Goal: Task Accomplishment & Management: Manage account settings

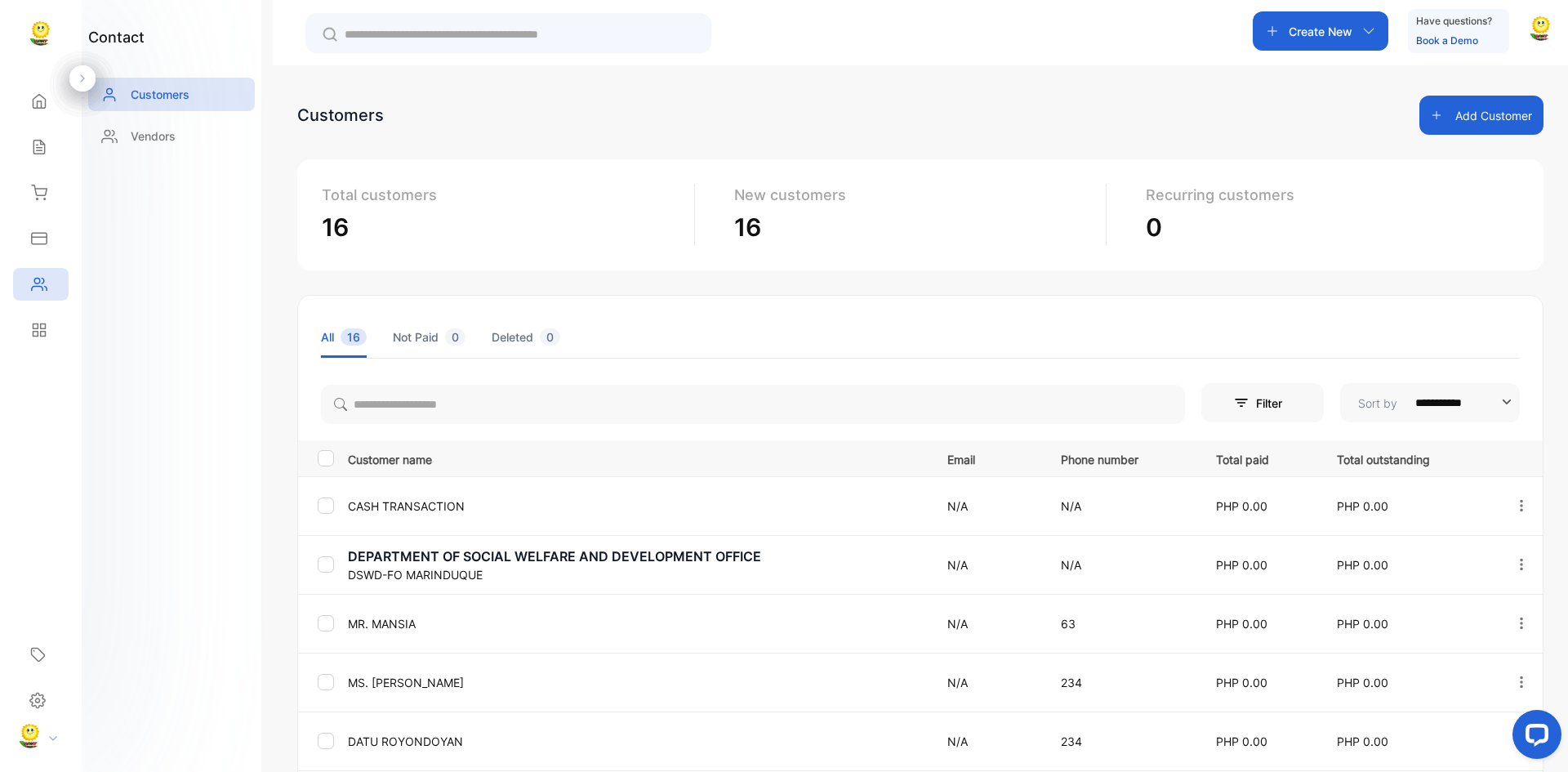
scroll to position [36, 0]
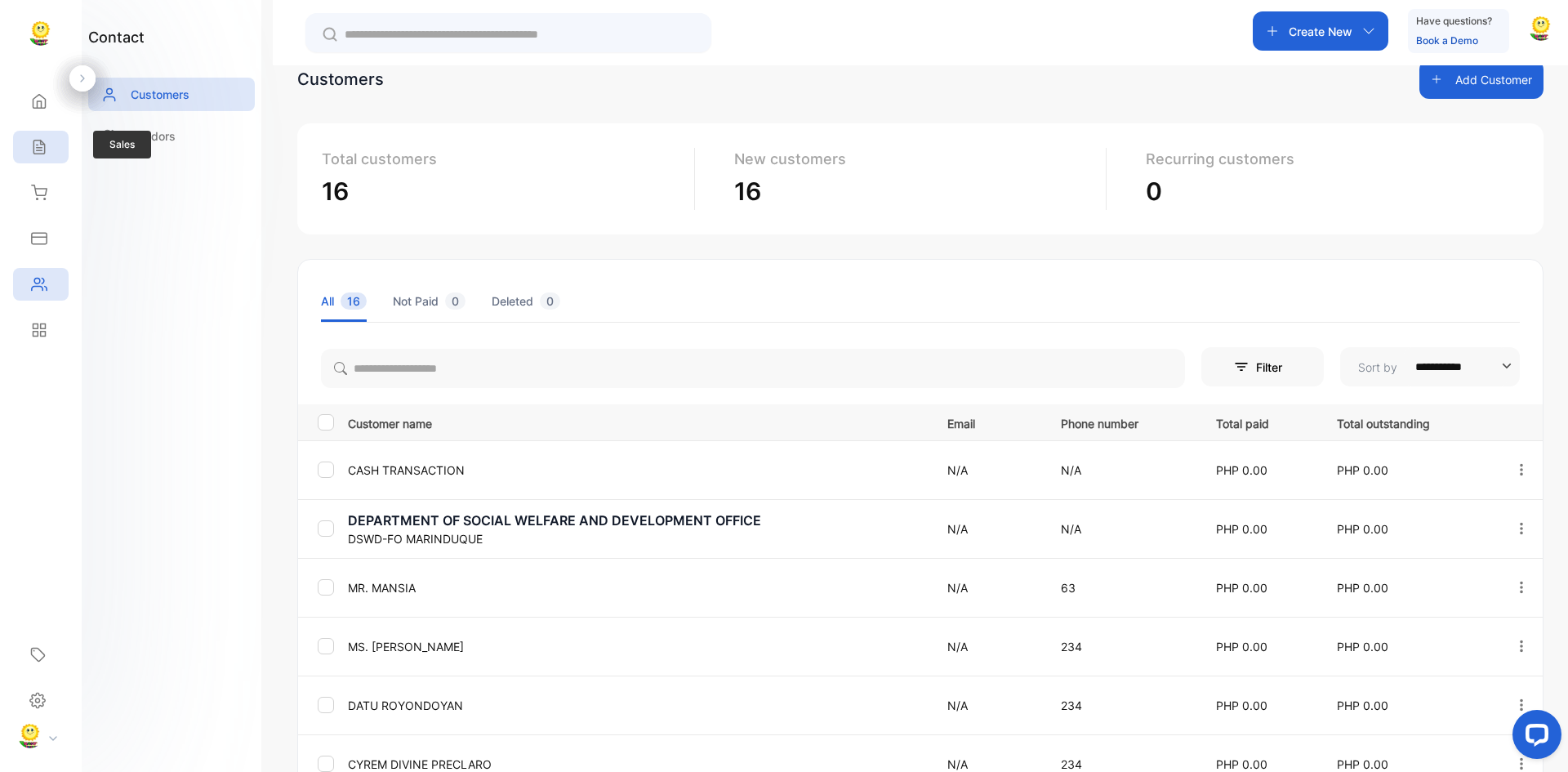
click at [37, 149] on icon at bounding box center [39, 147] width 17 height 17
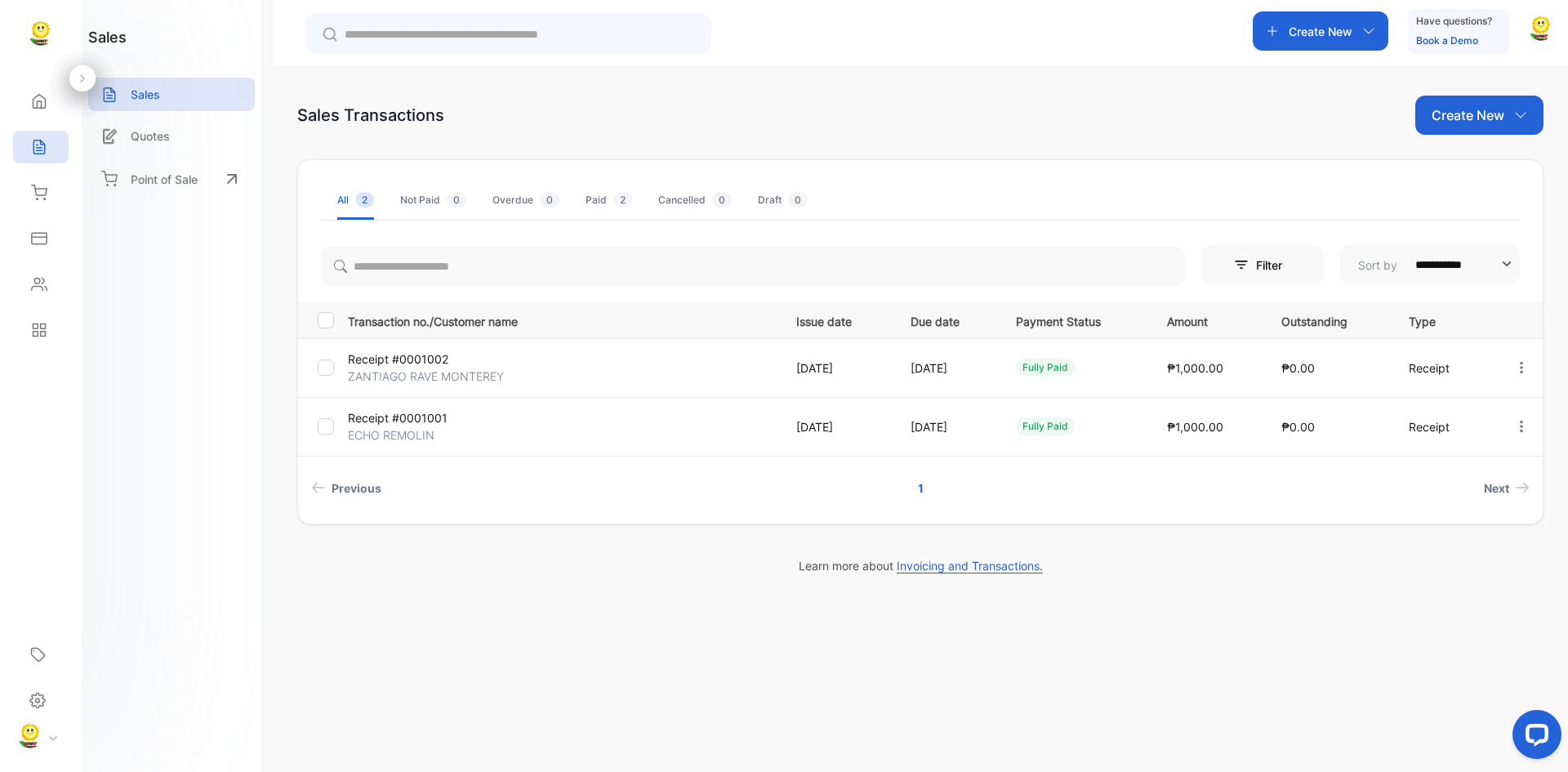
click at [1497, 110] on p "Create New" at bounding box center [1468, 115] width 73 height 19
click at [1480, 223] on span "Receipt" at bounding box center [1483, 221] width 41 height 18
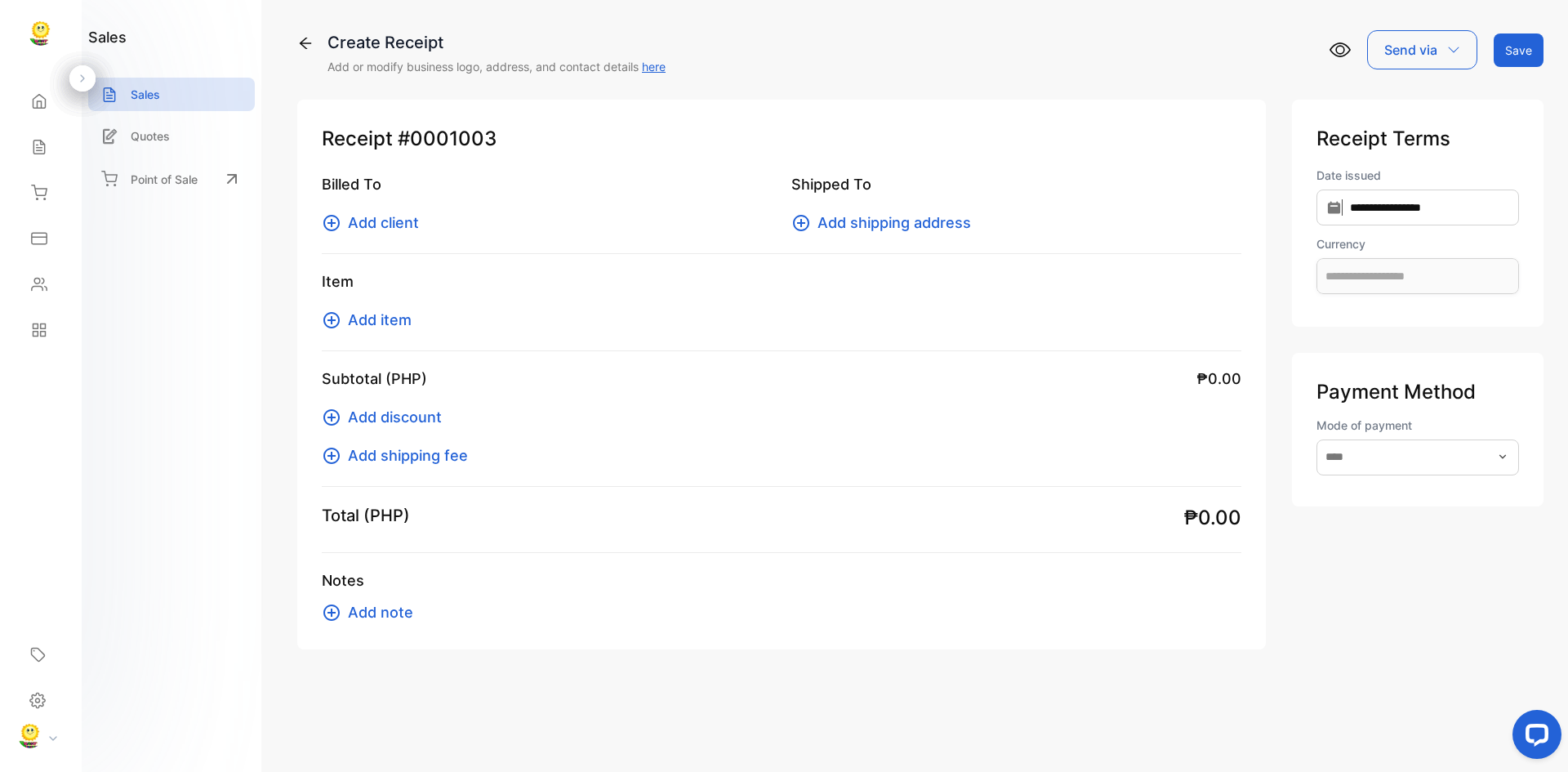
type input "**********"
click at [371, 214] on span "Add client" at bounding box center [383, 223] width 71 height 22
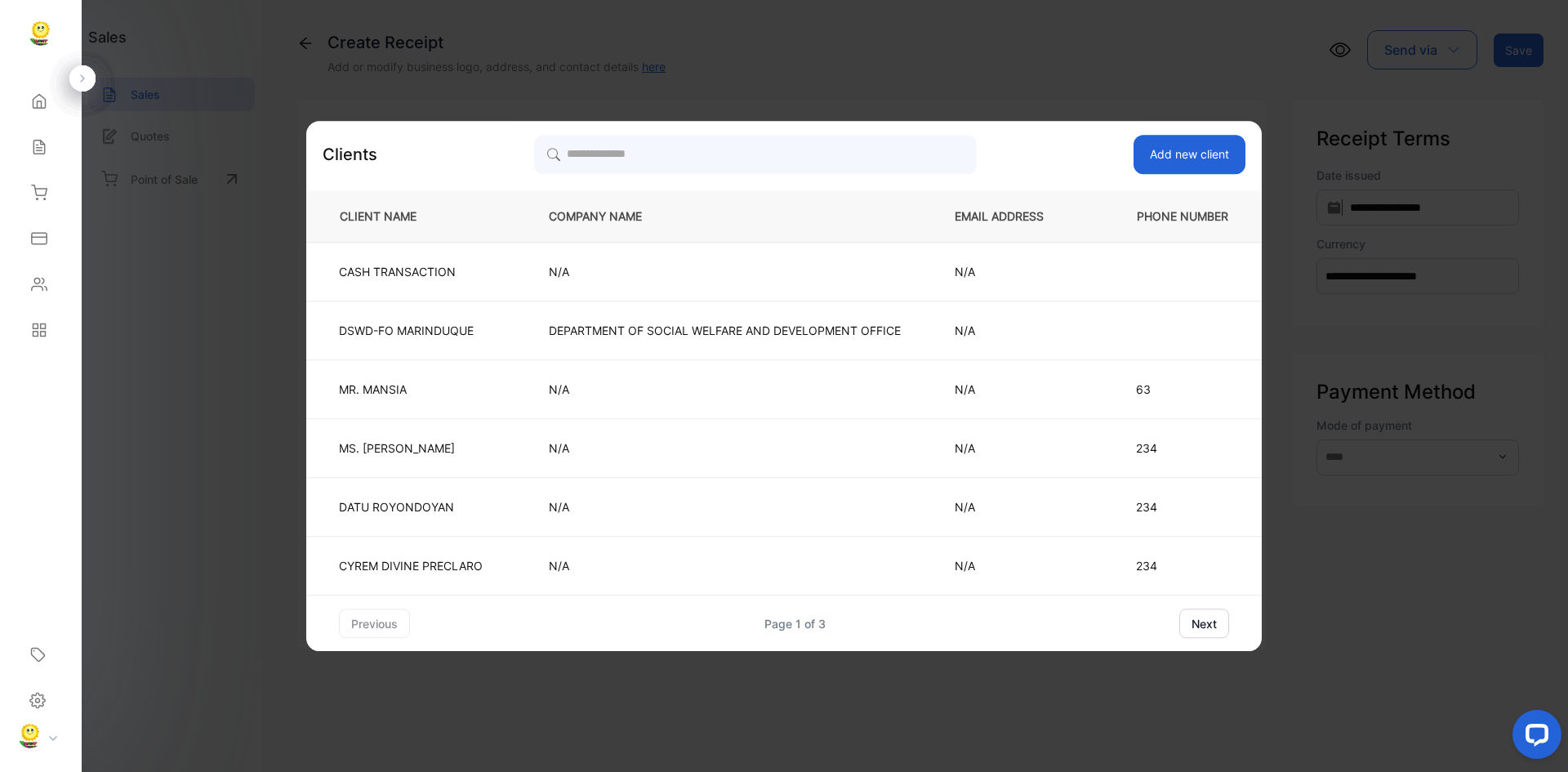
click at [1218, 619] on button "next" at bounding box center [1203, 623] width 50 height 29
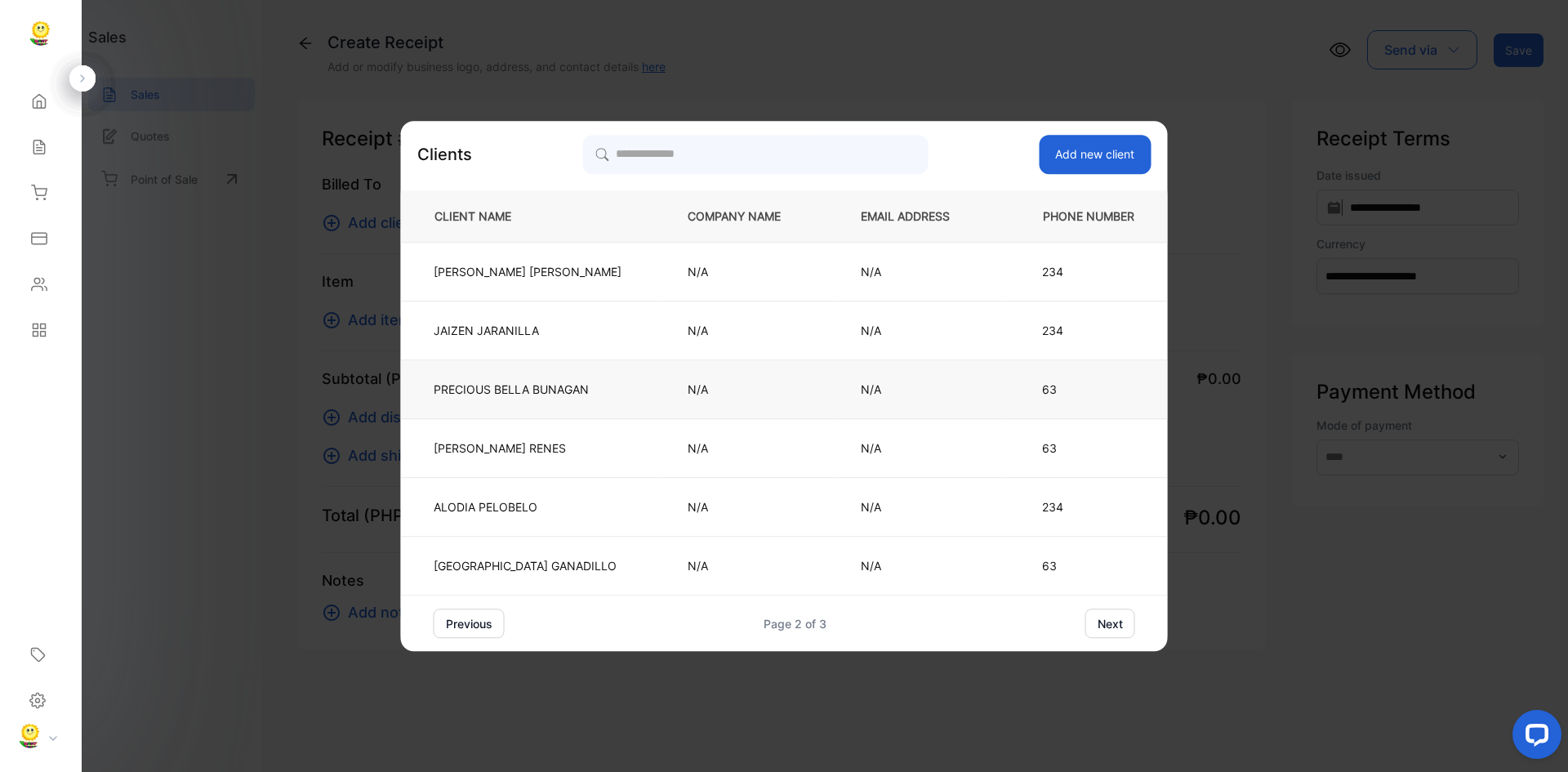
click at [540, 393] on p "PRECIOUS [PERSON_NAME]" at bounding box center [527, 390] width 188 height 18
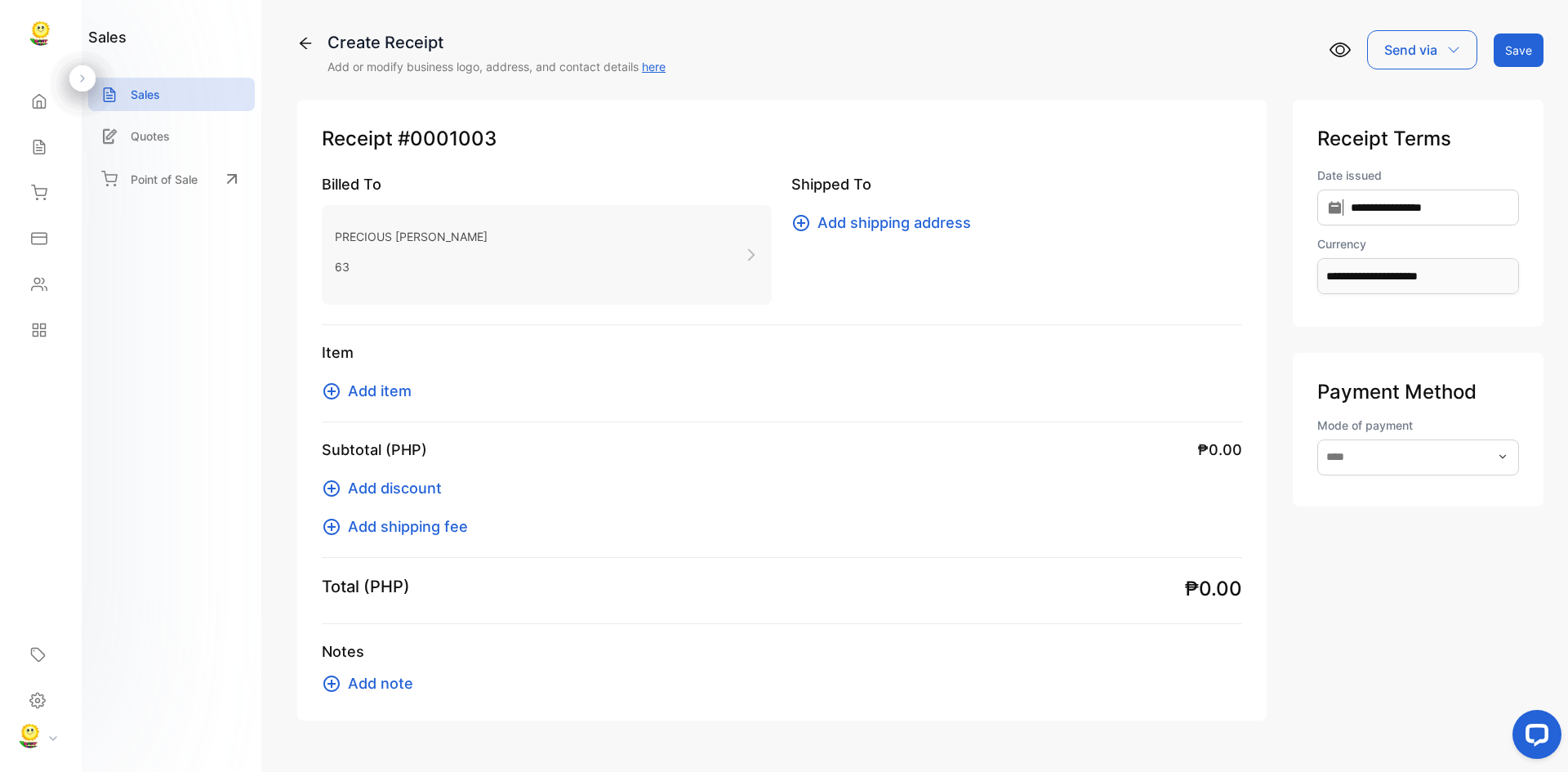
click at [888, 223] on span "Add shipping address" at bounding box center [894, 223] width 154 height 22
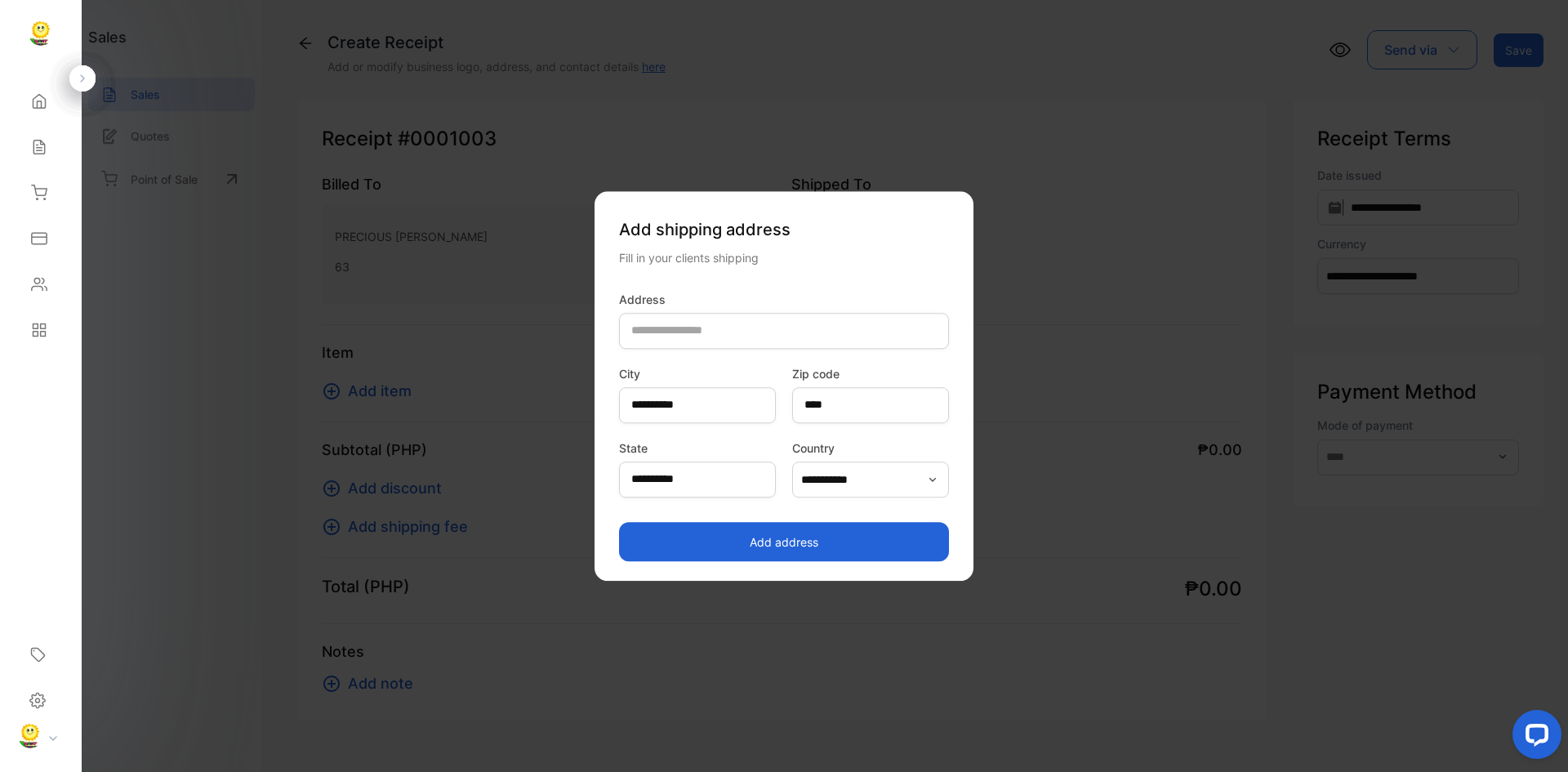
click at [777, 543] on button "Add address" at bounding box center [784, 542] width 331 height 39
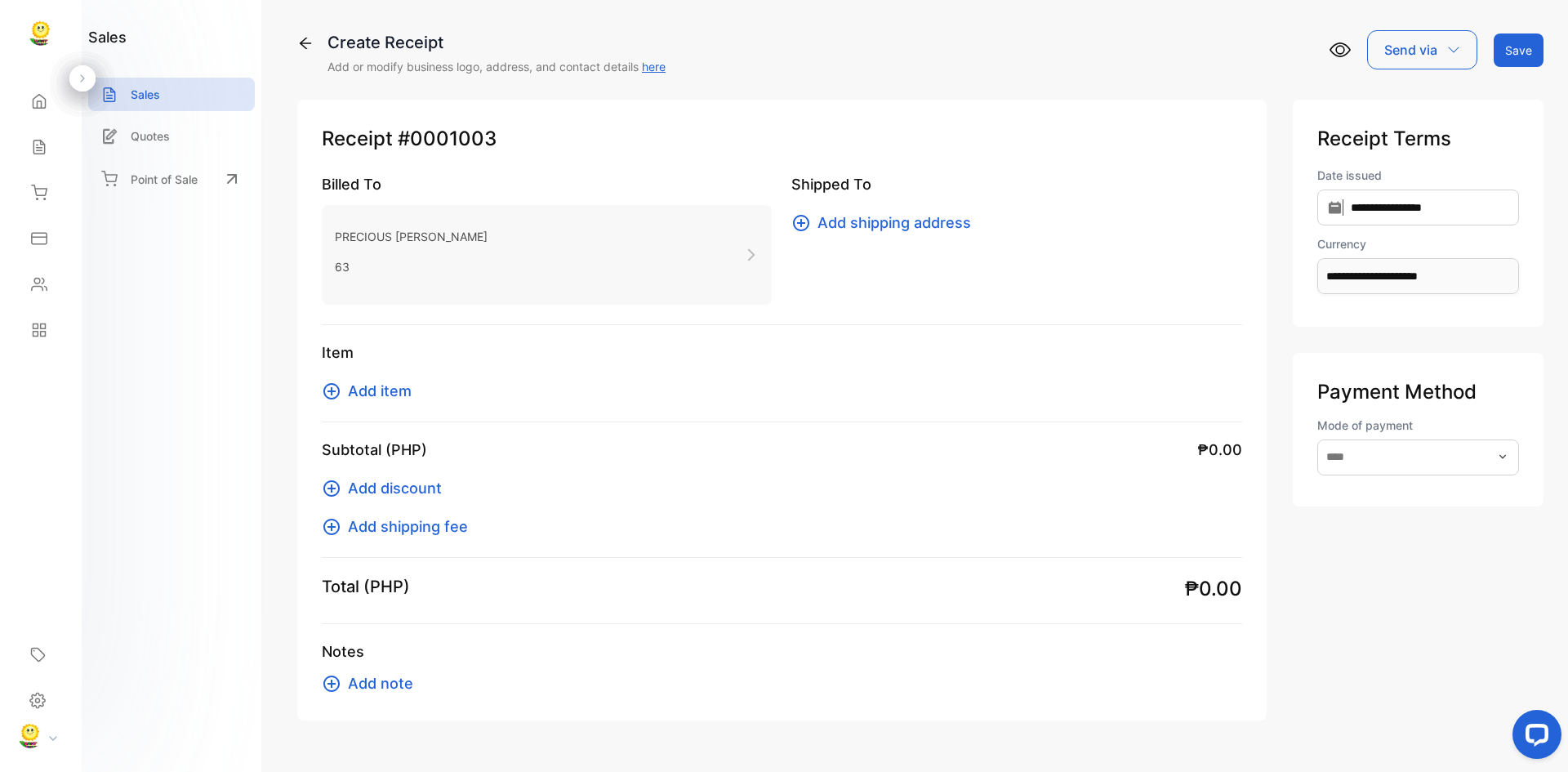
click at [366, 391] on span "Add item" at bounding box center [380, 391] width 64 height 22
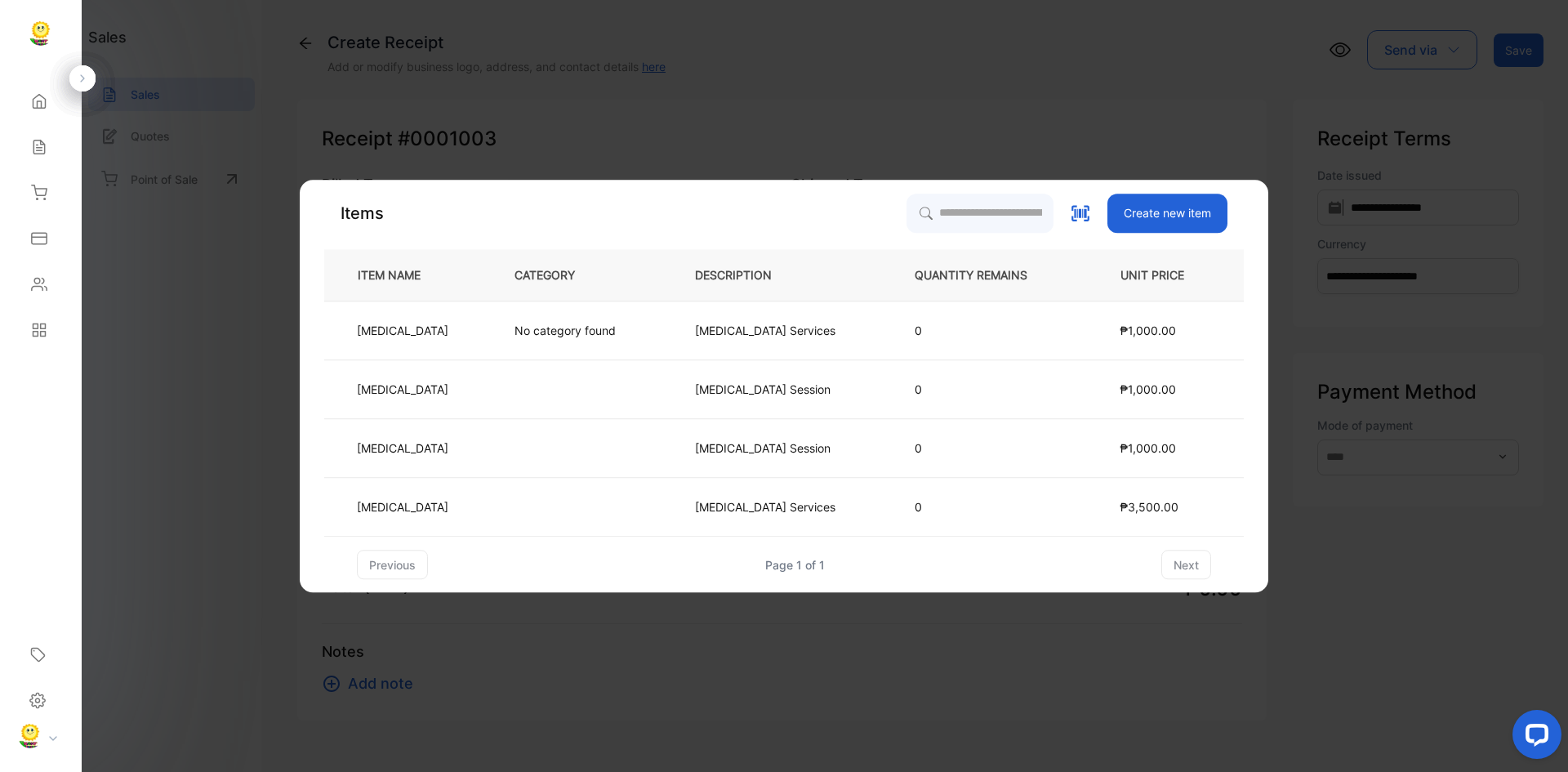
click at [1228, 213] on button "Create new item" at bounding box center [1168, 213] width 121 height 39
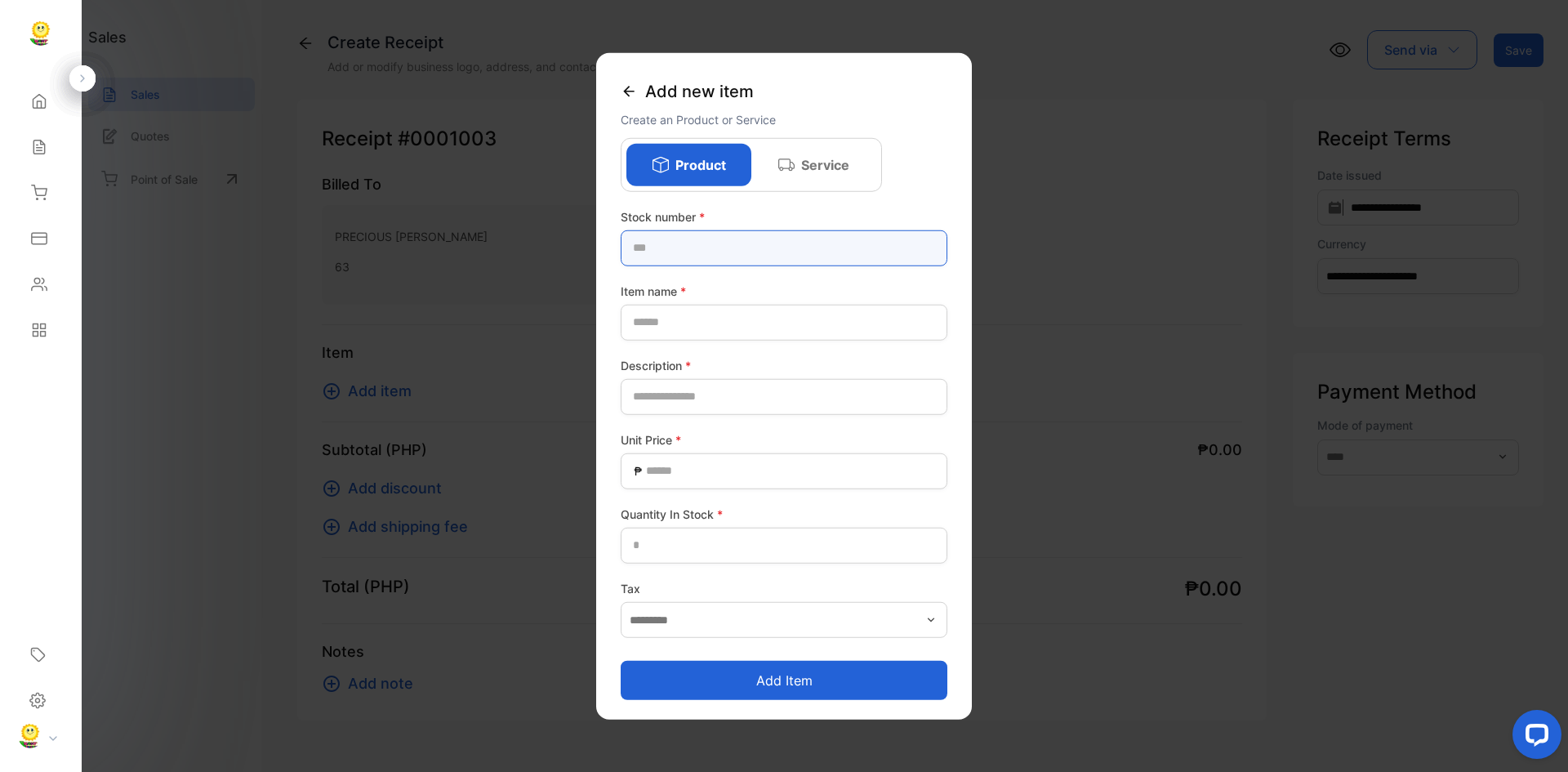
click at [772, 240] on number-inputstocknumber "text" at bounding box center [784, 247] width 327 height 36
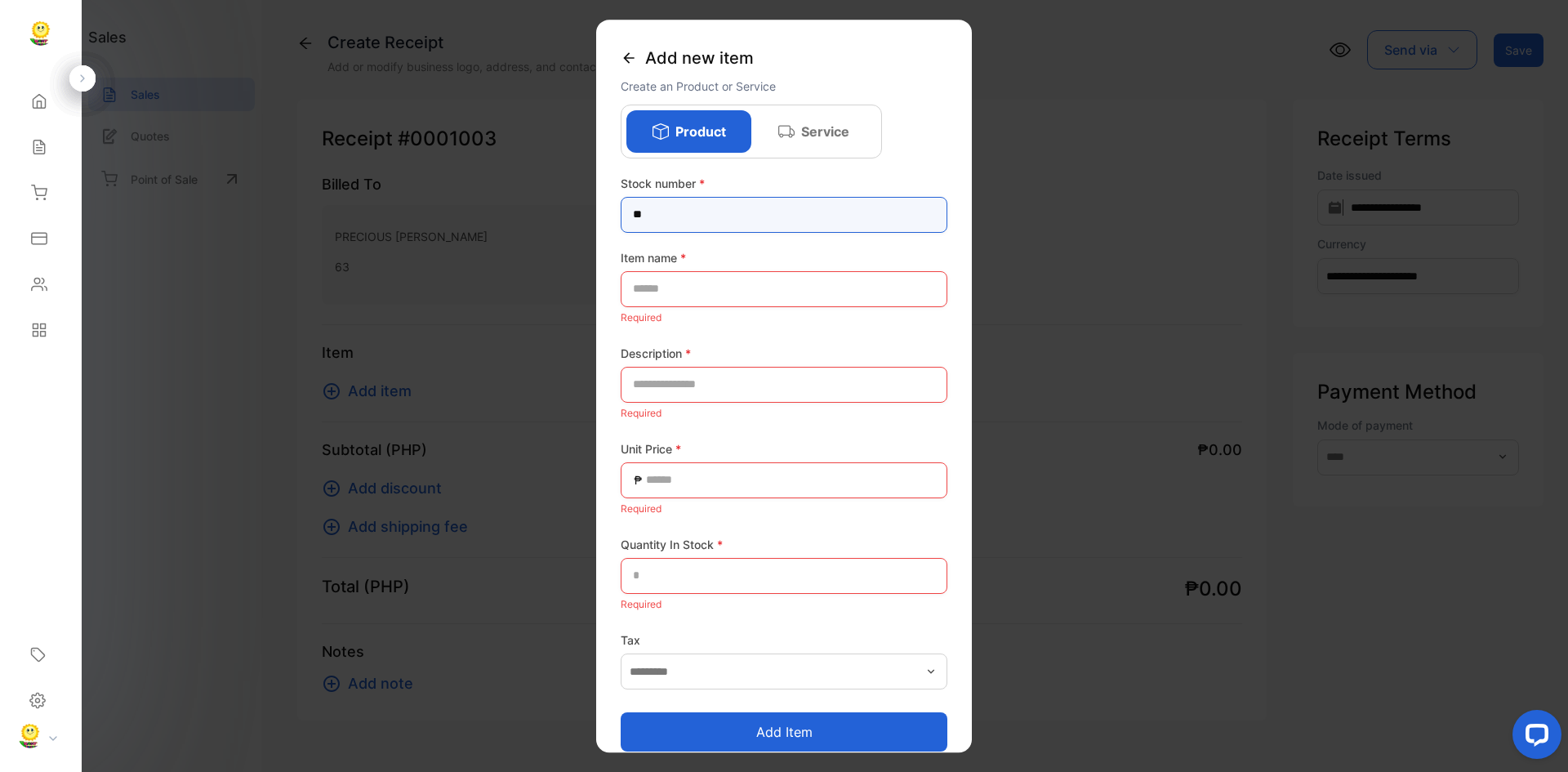
type number-inputstocknumber "*"
type number-inputstocknumber "********"
click at [731, 281] on name-inputproductname "text" at bounding box center [784, 289] width 327 height 36
type name-inputproductname "*"
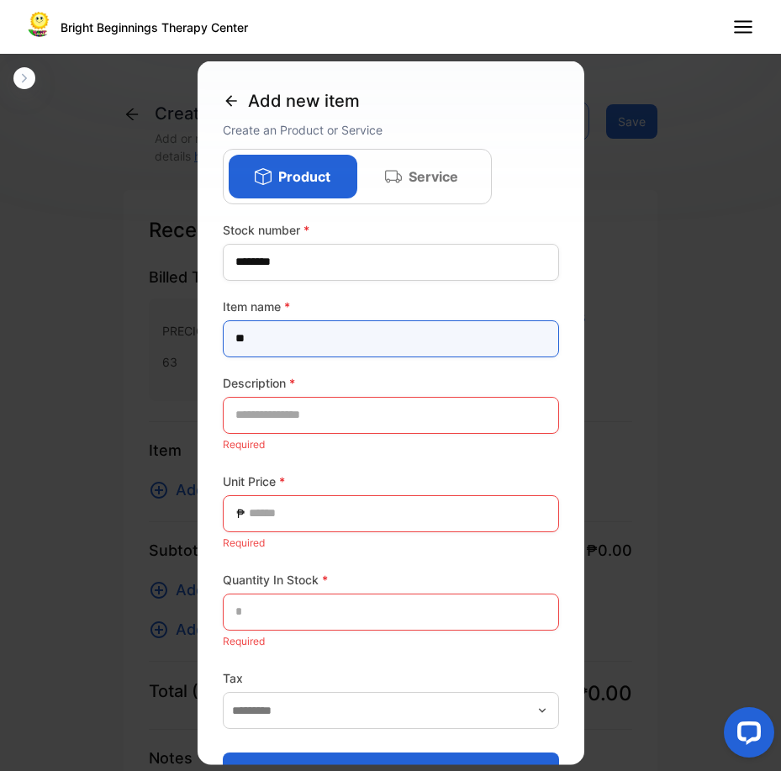
type name-inputproductname "*"
type name-inputproductname "**********"
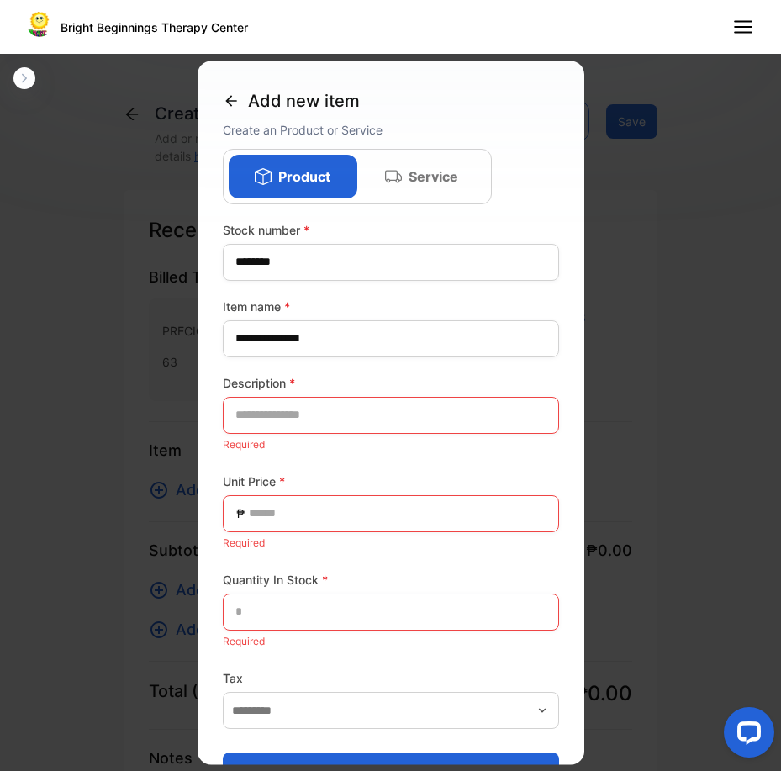
click at [227, 97] on icon at bounding box center [231, 100] width 17 height 17
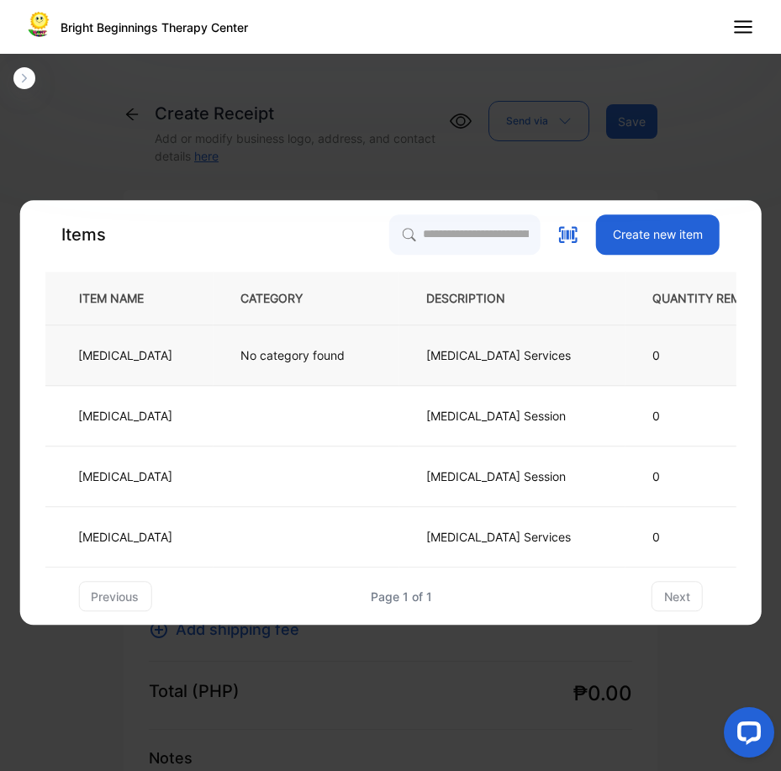
click at [172, 360] on p "[MEDICAL_DATA]" at bounding box center [125, 355] width 94 height 18
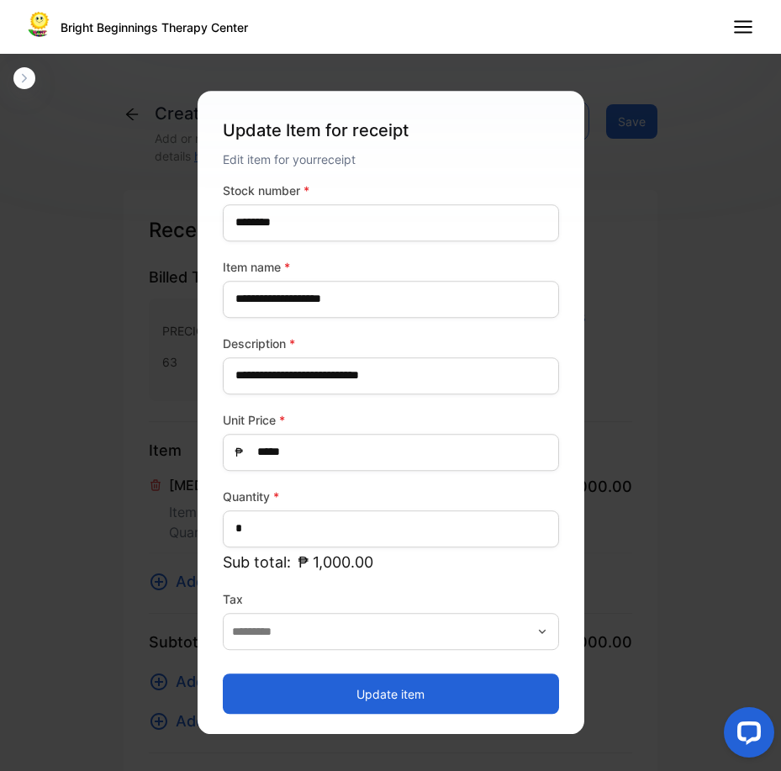
click at [395, 696] on button "Update item" at bounding box center [391, 693] width 336 height 40
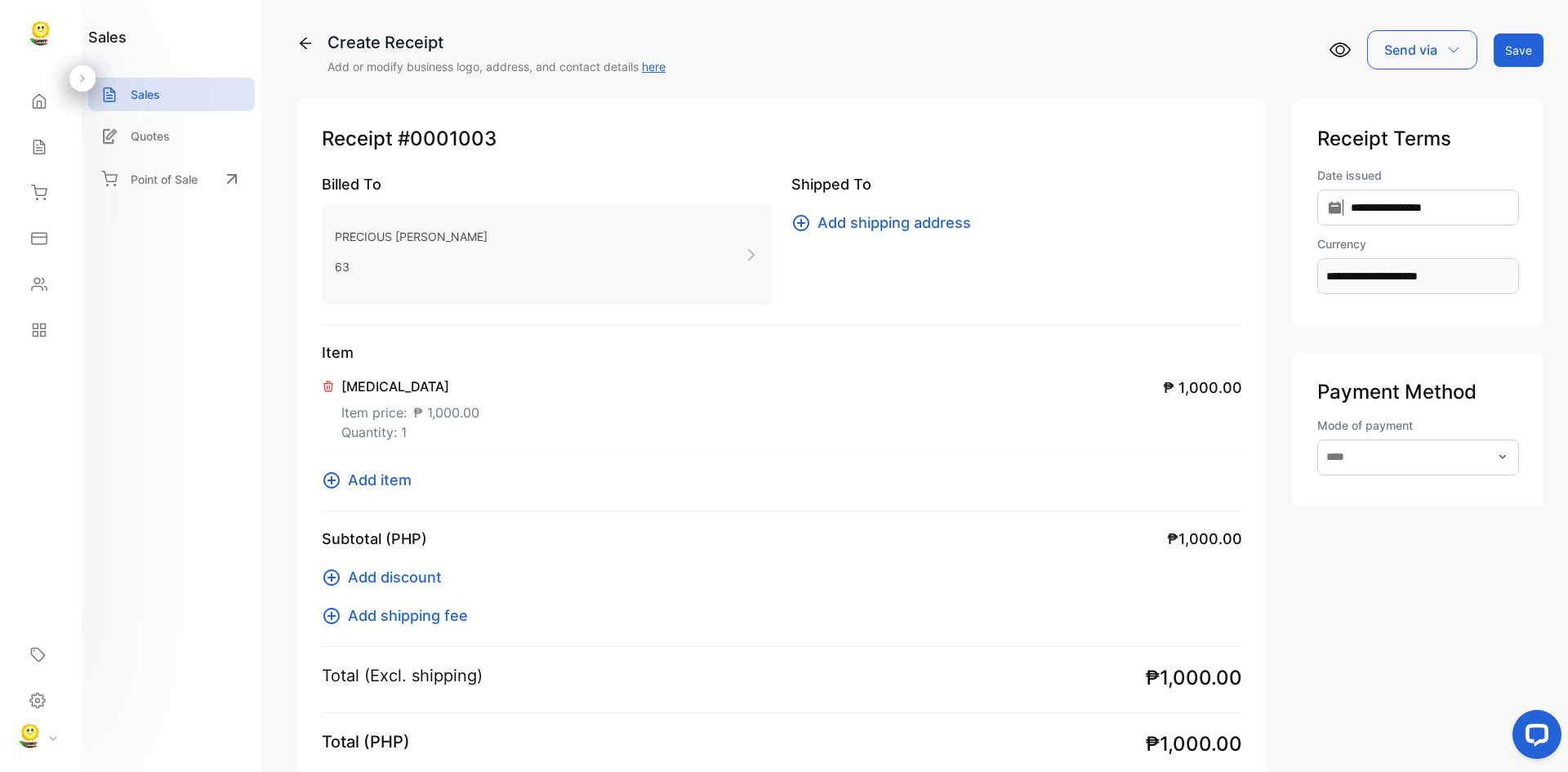
click at [1522, 47] on button "Save" at bounding box center [1518, 50] width 50 height 33
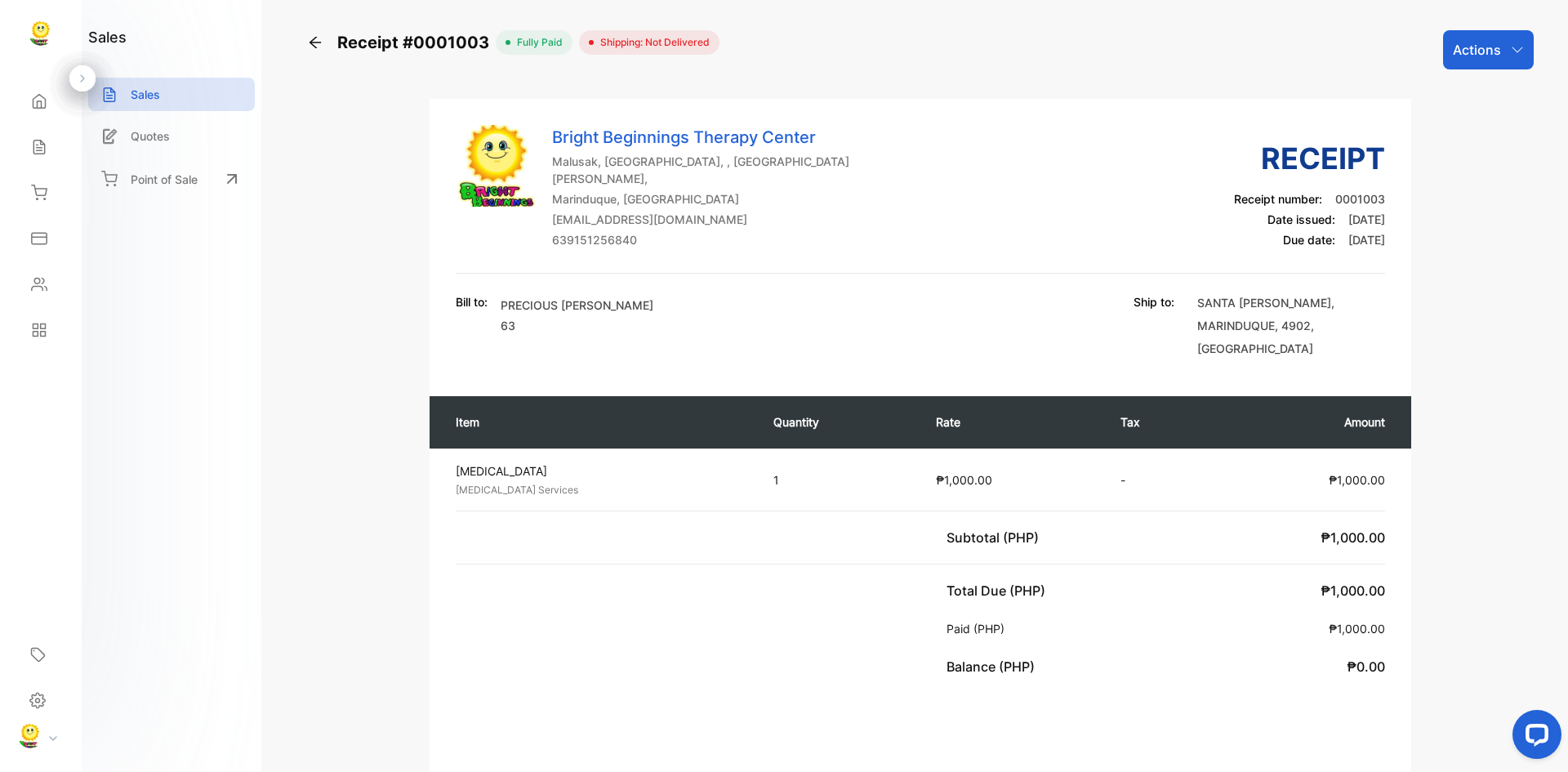
drag, startPoint x: 1522, startPoint y: 43, endPoint x: 1521, endPoint y: 33, distance: 10.0
click at [1522, 38] on div "Actions" at bounding box center [1488, 50] width 90 height 39
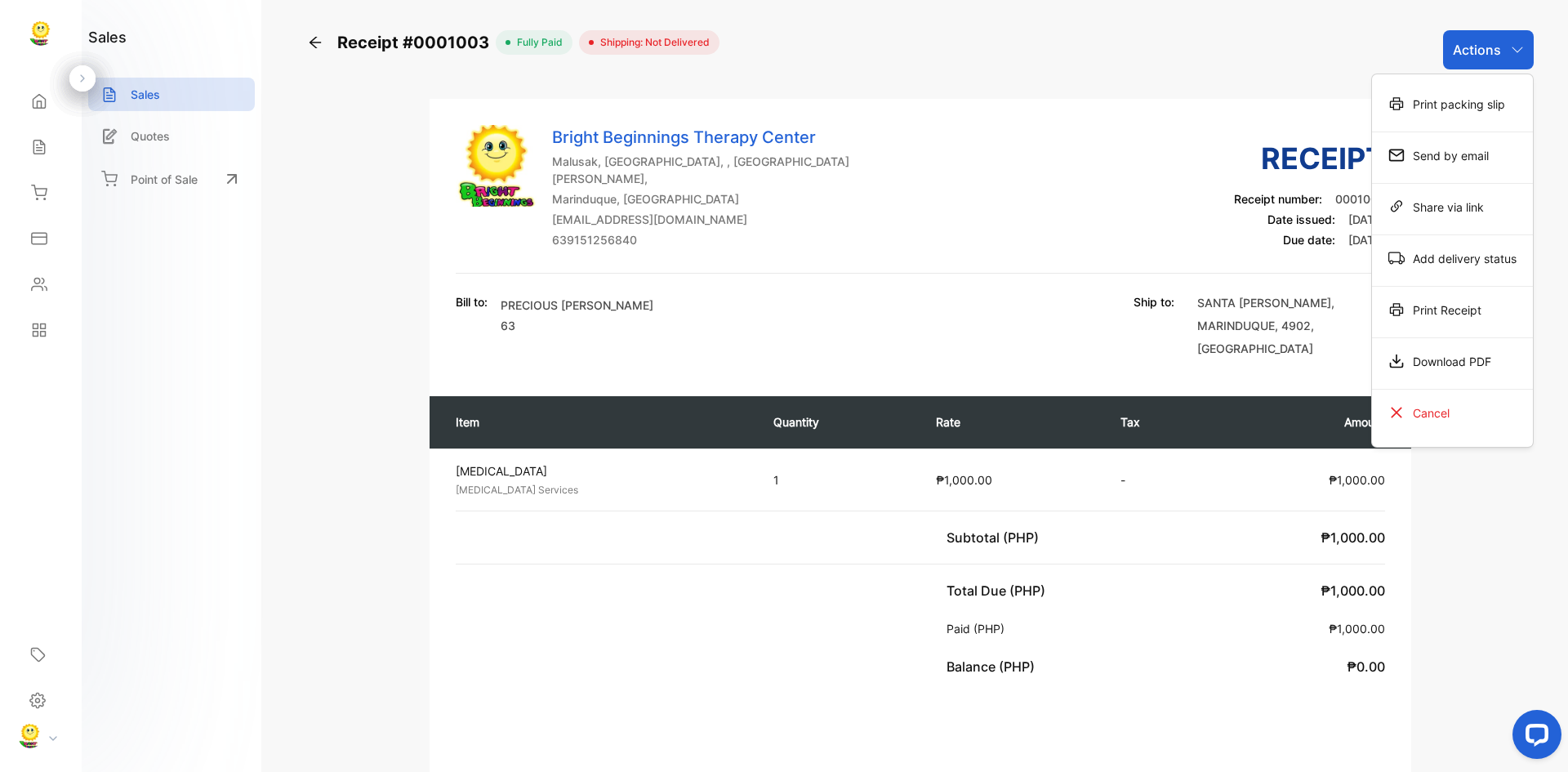
click at [664, 42] on span "Shipping: Not Delivered" at bounding box center [651, 42] width 116 height 15
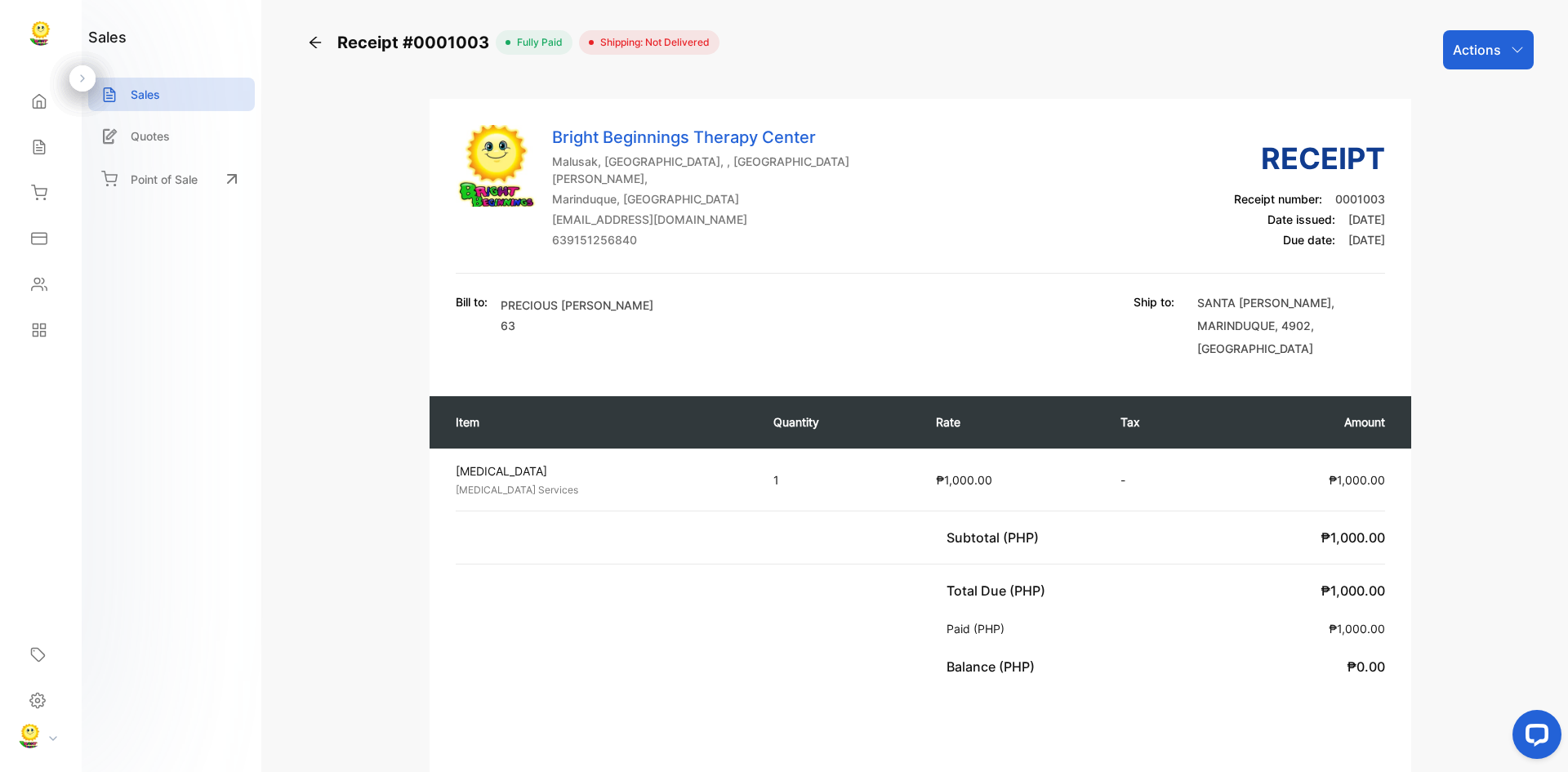
click at [650, 43] on span "Shipping: Not Delivered" at bounding box center [651, 42] width 116 height 15
click at [1501, 45] on div "Actions" at bounding box center [1488, 50] width 90 height 39
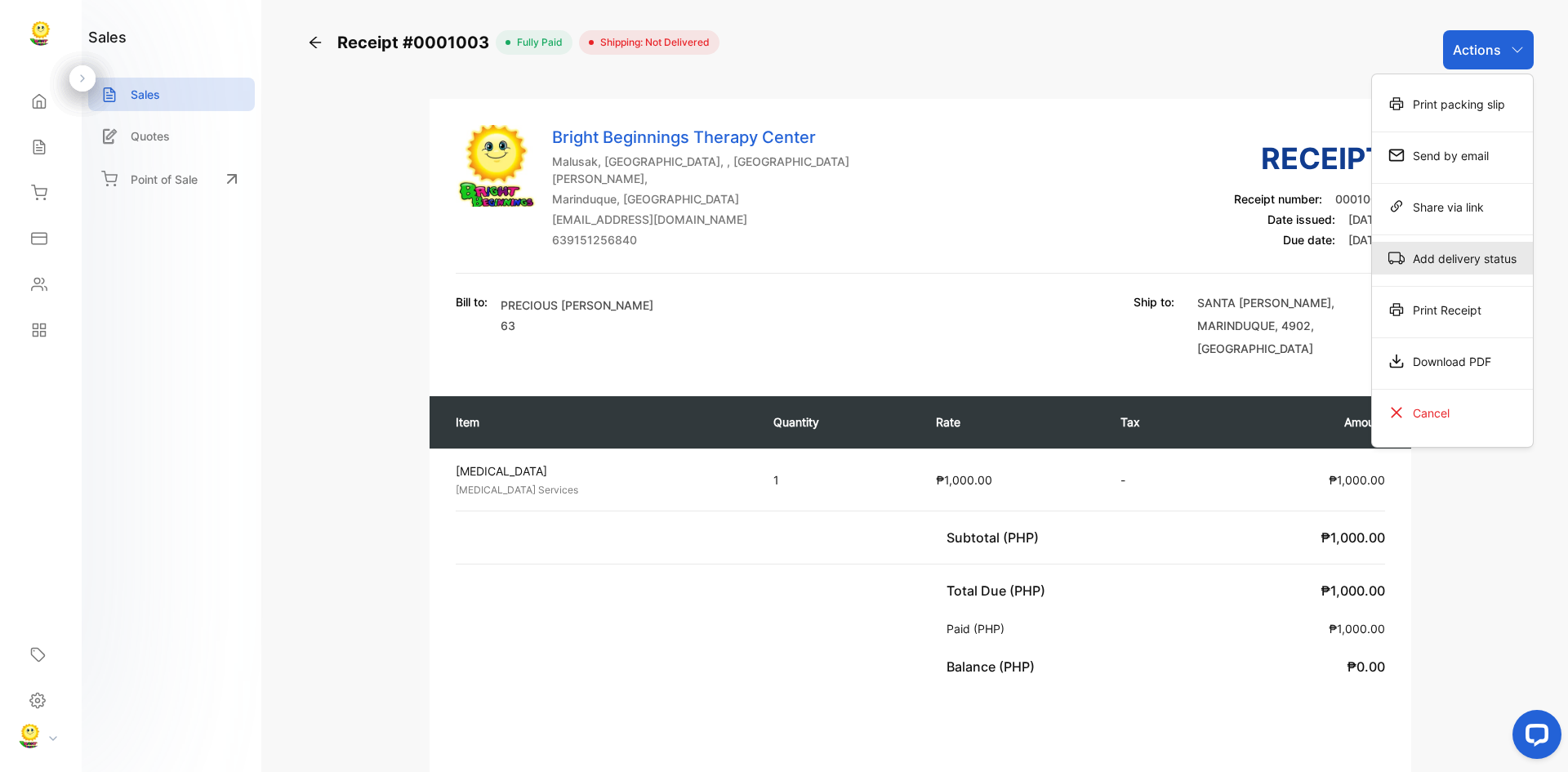
click at [1479, 255] on div "Add delivery status" at bounding box center [1453, 259] width 161 height 33
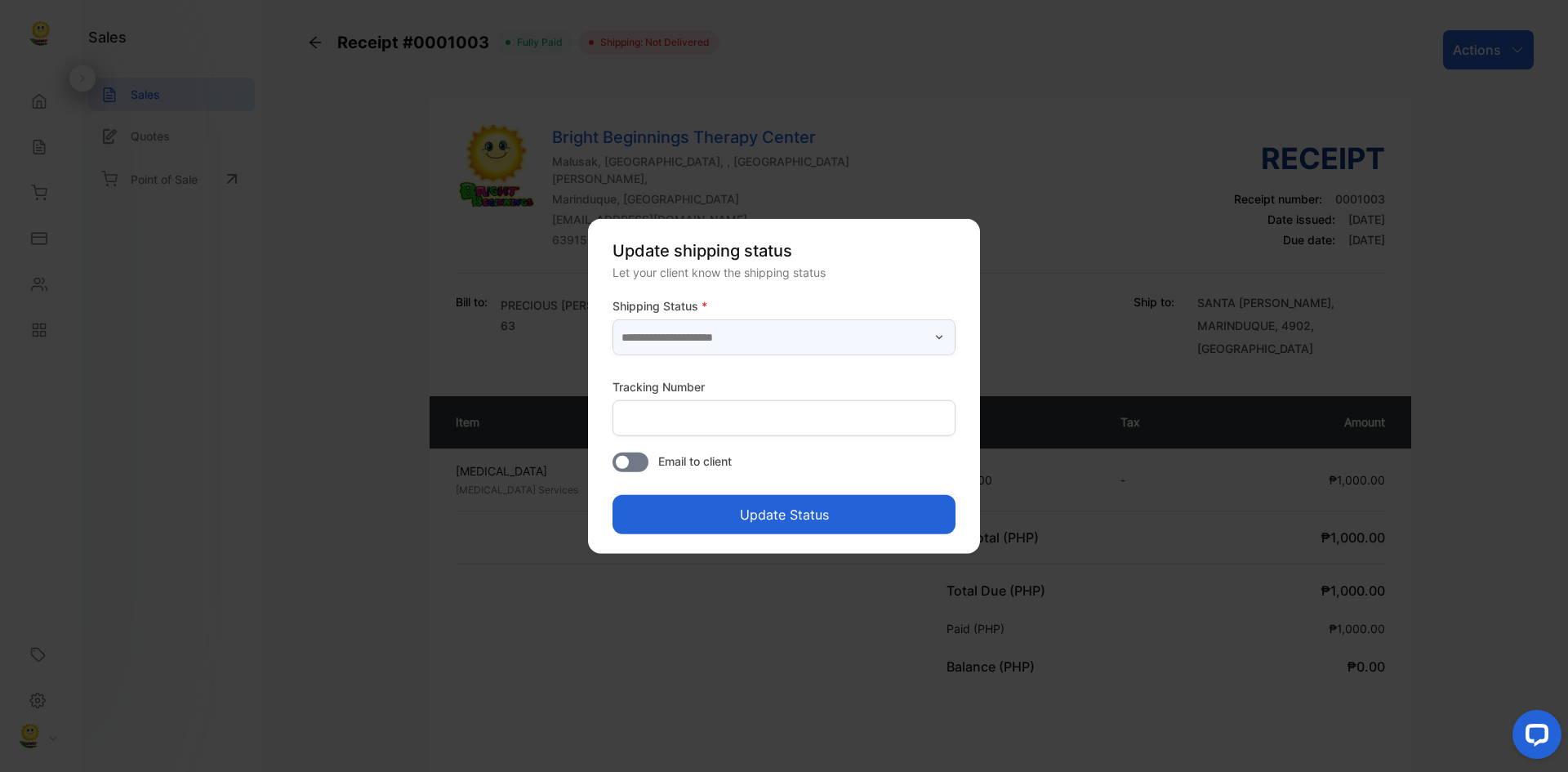
click at [918, 332] on input "text" at bounding box center [784, 337] width 343 height 36
click at [653, 383] on p "Delivered" at bounding box center [787, 380] width 324 height 18
type input "*********"
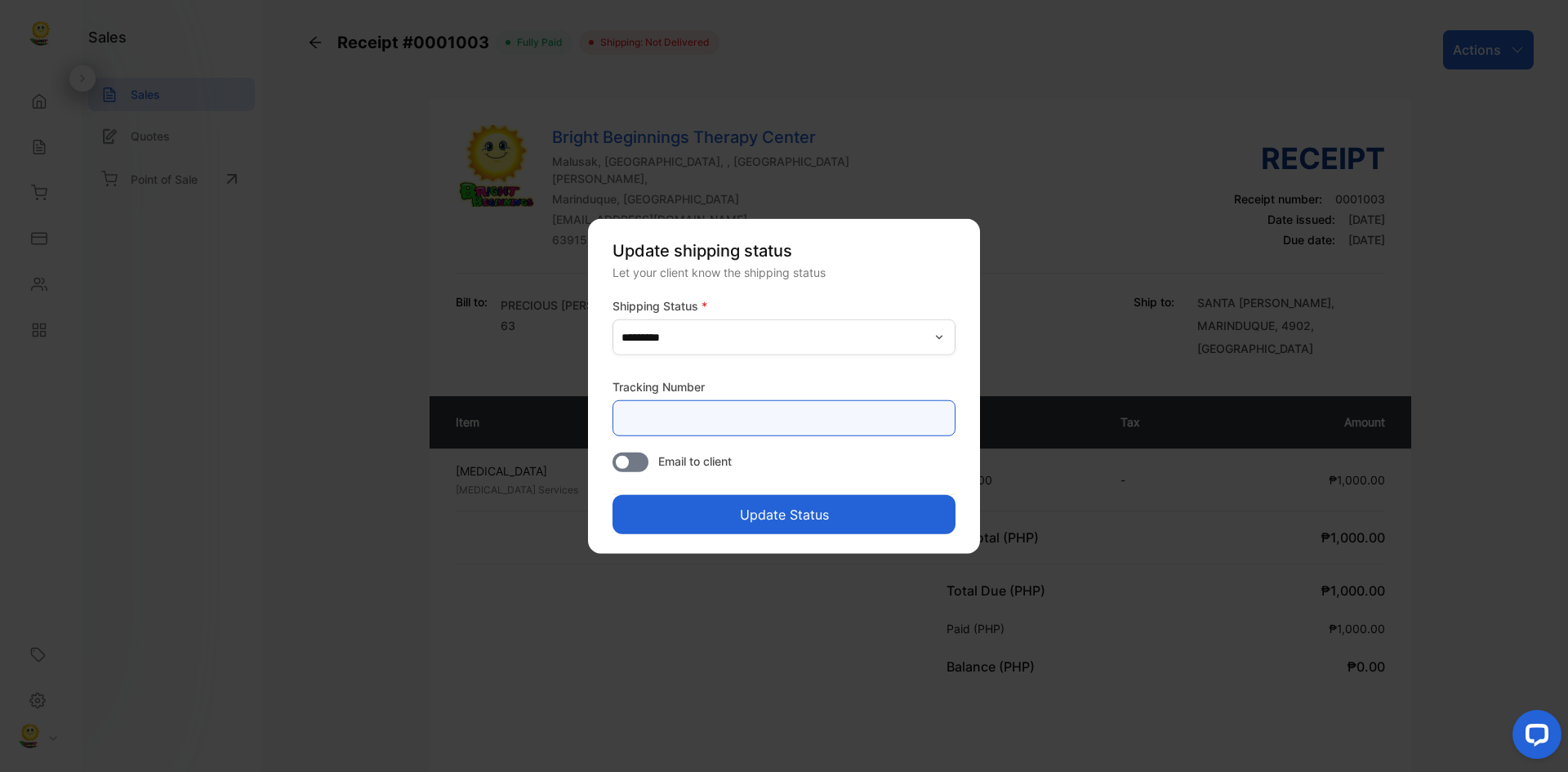
click at [783, 407] on Number-inputtracking "text" at bounding box center [784, 418] width 343 height 36
click at [612, 495] on button "Update Status" at bounding box center [784, 514] width 343 height 39
type Number-inputtracking "**********"
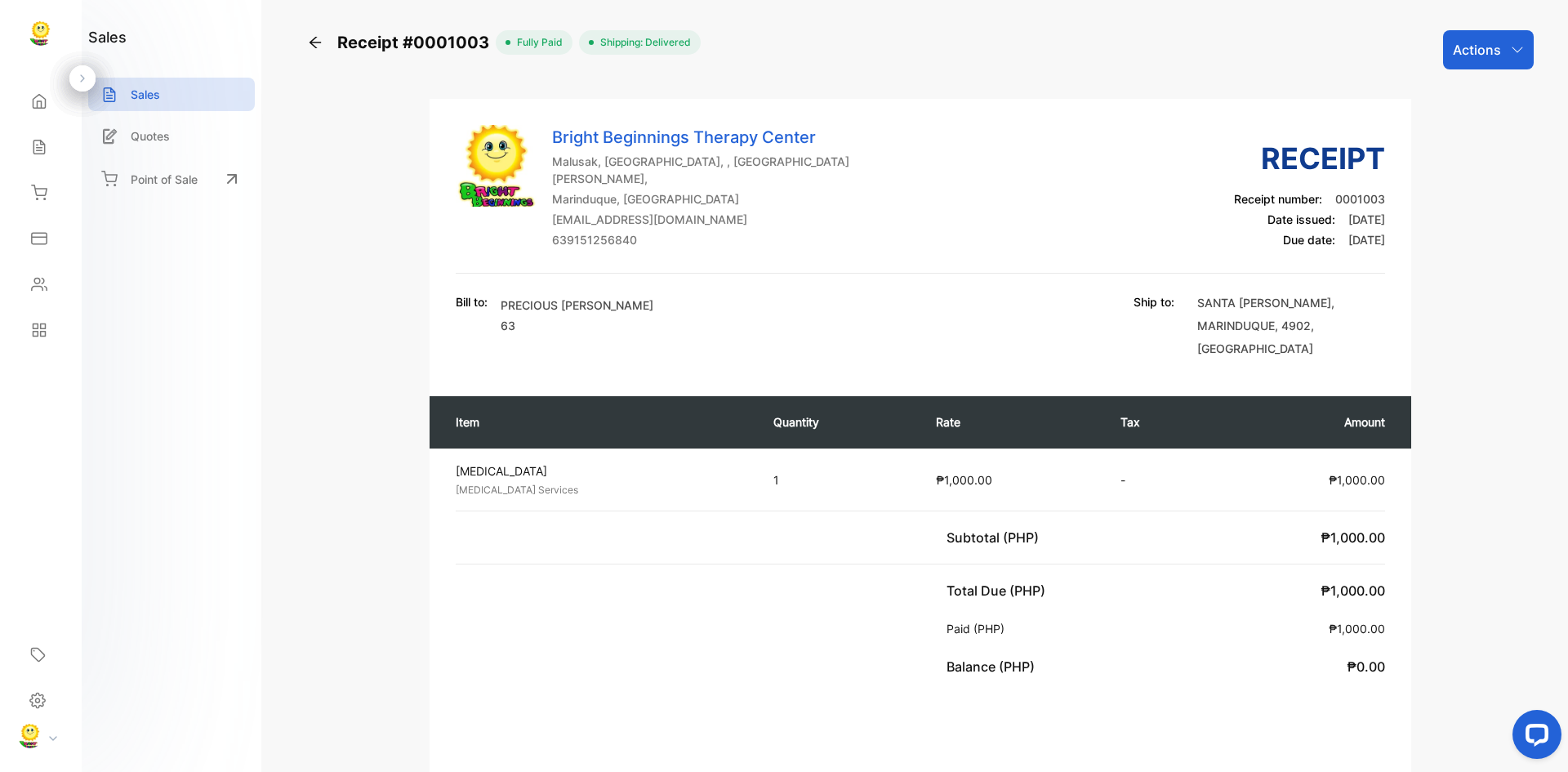
click at [1516, 28] on div "Receipt #0001003 fully paid Shipping: Delivered Actions Bright Beginnings Thera…" at bounding box center [921, 386] width 1296 height 772
click at [1512, 46] on icon "button" at bounding box center [1517, 50] width 13 height 13
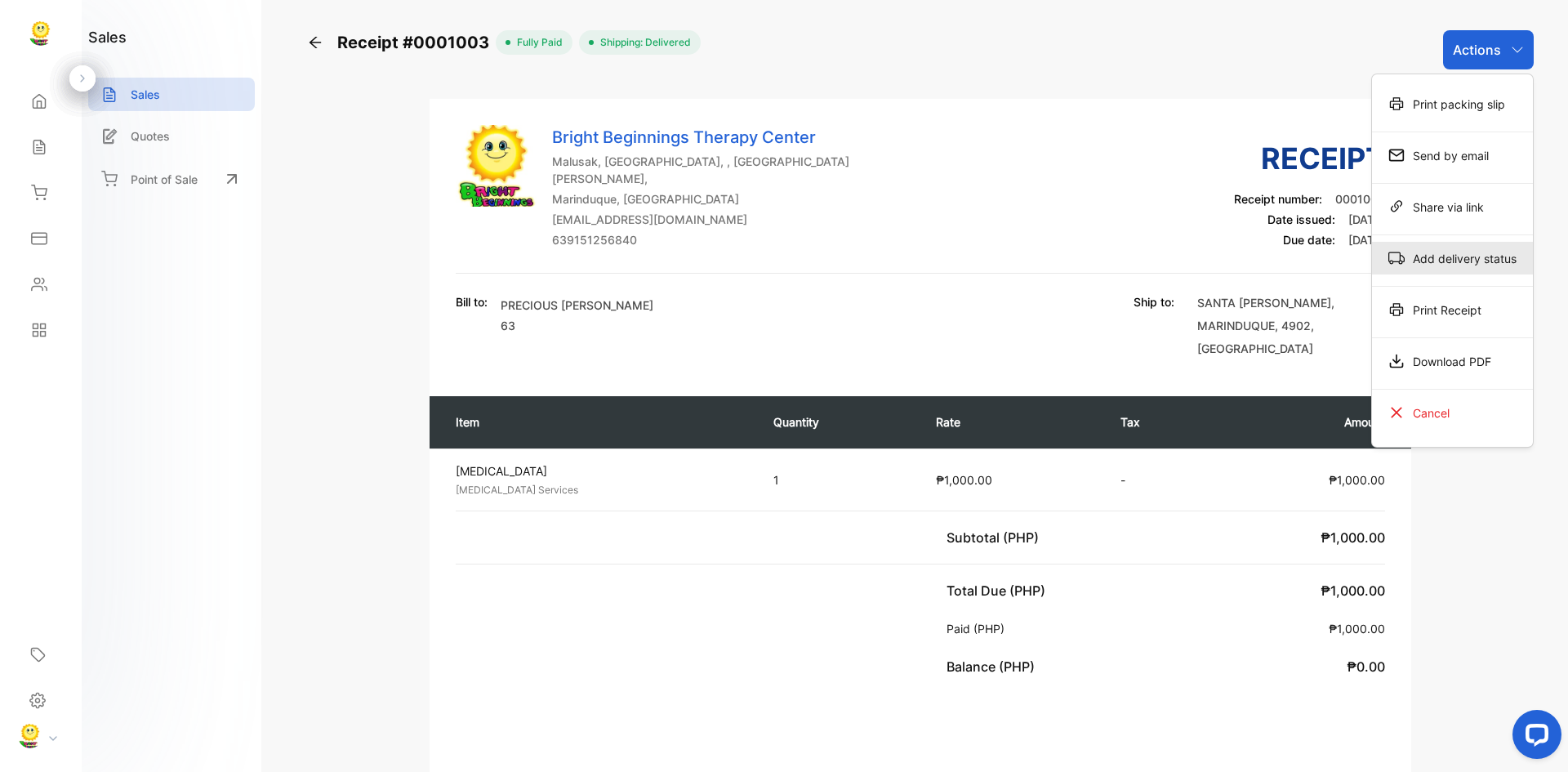
click at [1462, 264] on div "Add delivery status" at bounding box center [1453, 259] width 161 height 33
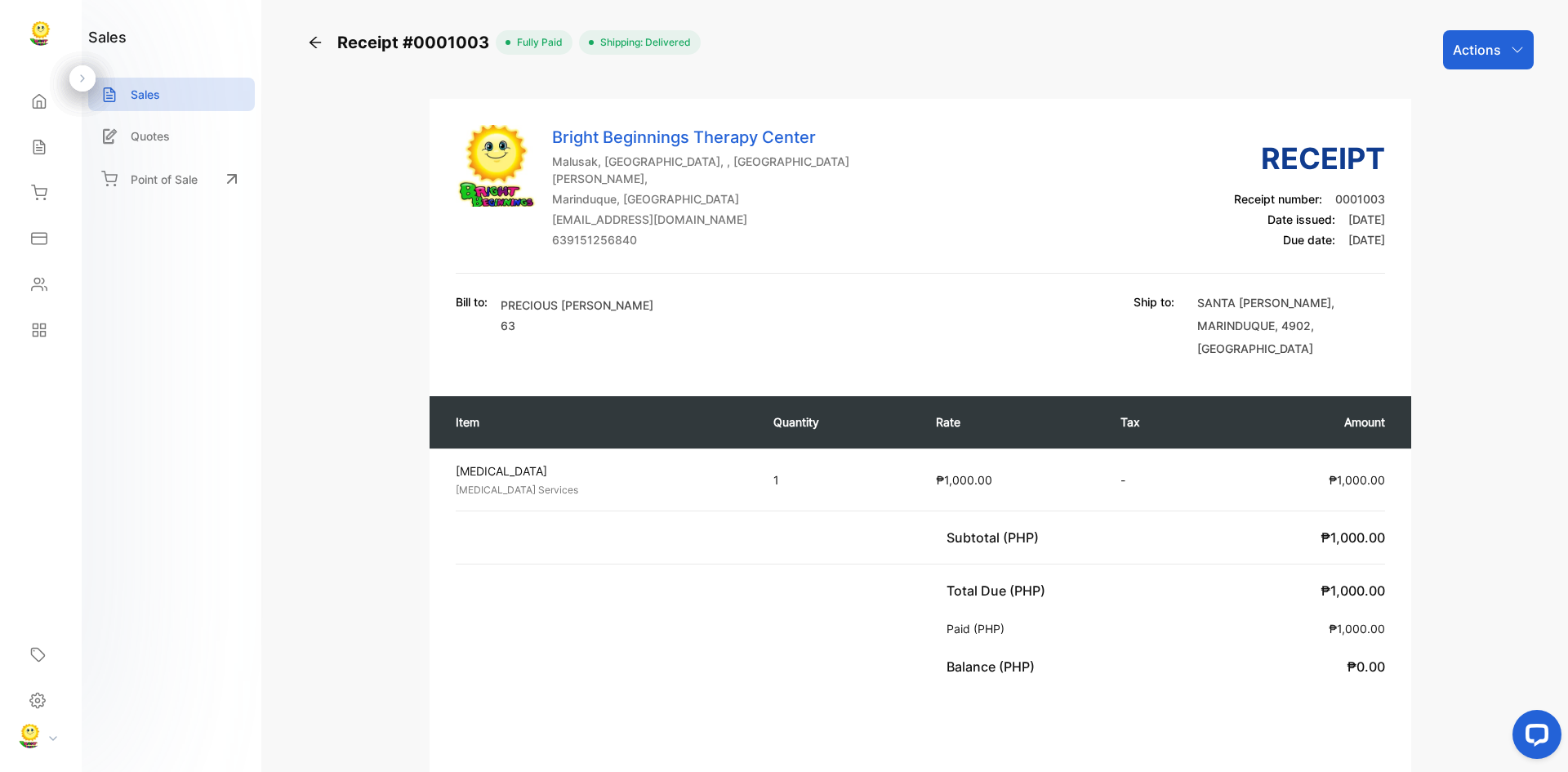
click at [1502, 51] on div "Actions" at bounding box center [1488, 50] width 90 height 39
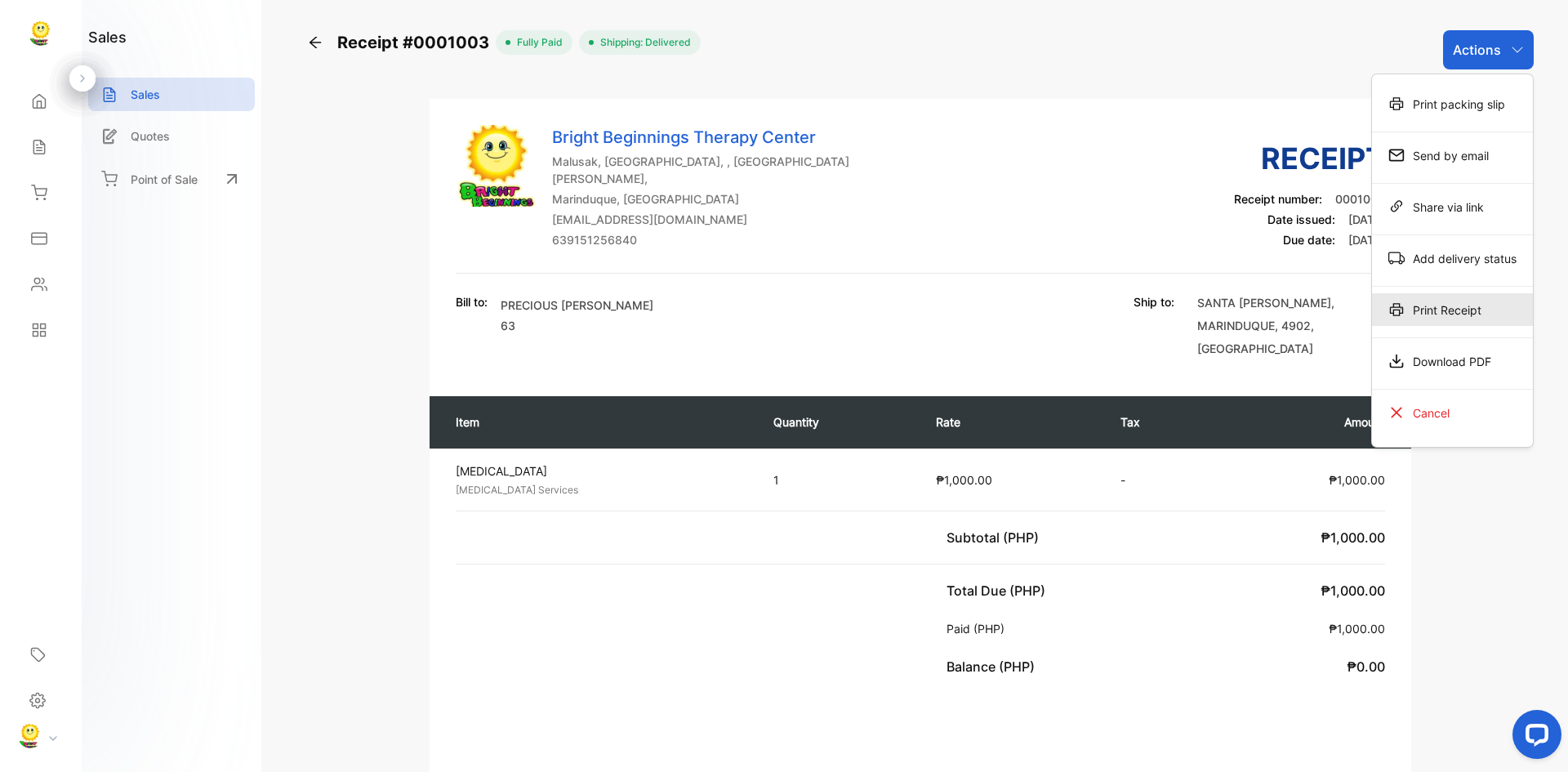
click at [1435, 311] on div "Print Receipt" at bounding box center [1453, 310] width 161 height 33
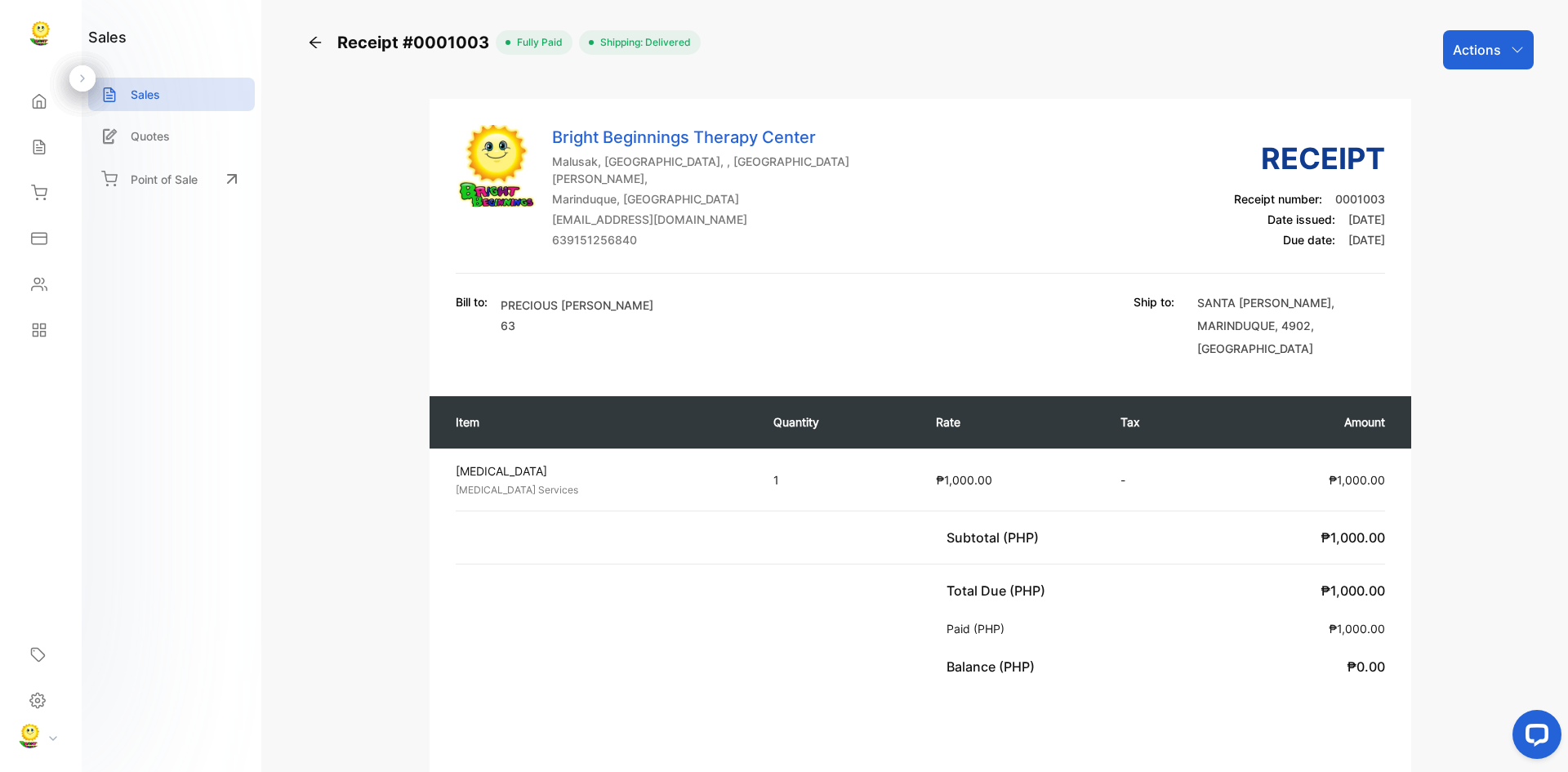
click at [1486, 39] on div "Actions" at bounding box center [1488, 50] width 90 height 39
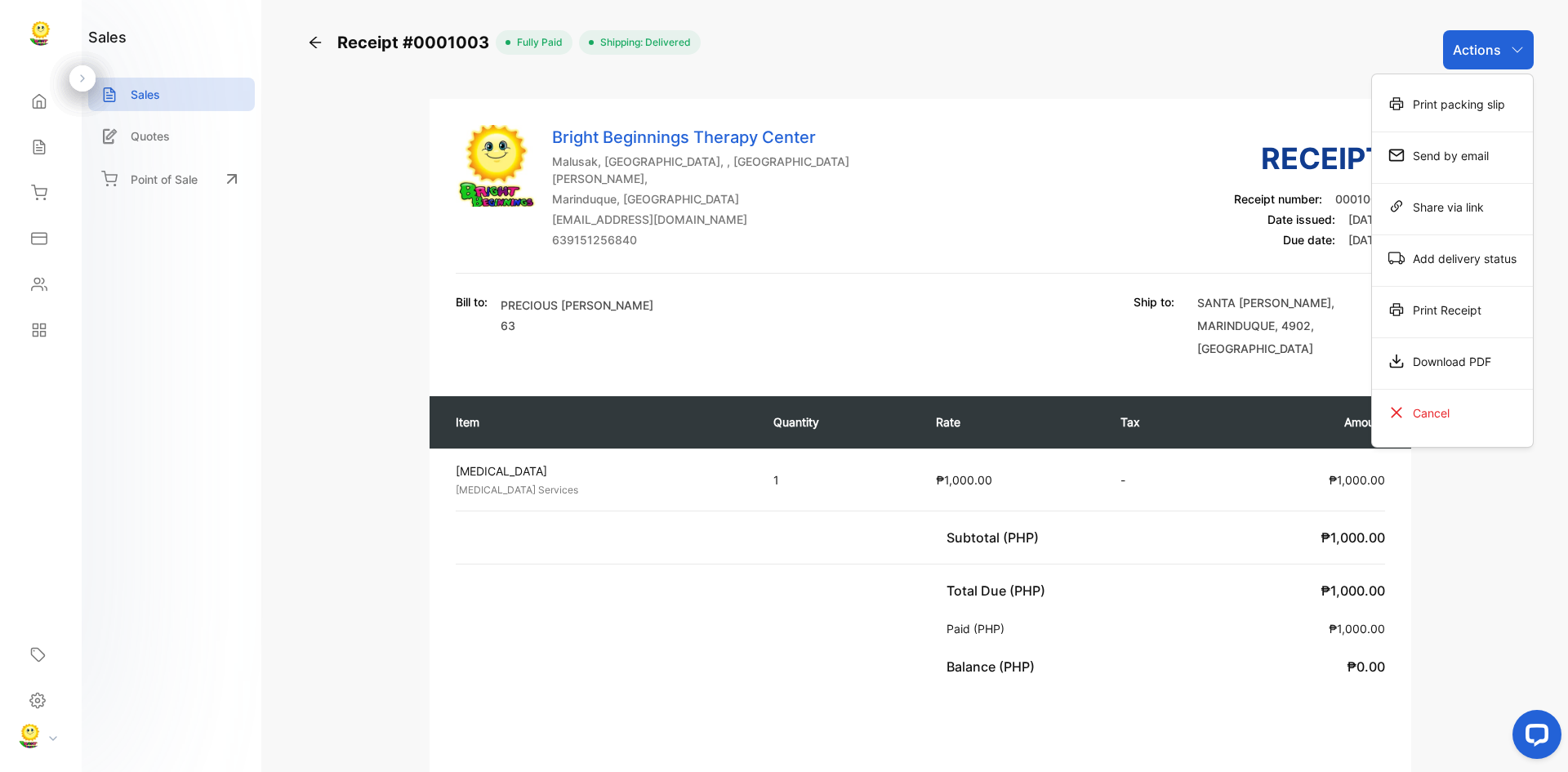
click at [1437, 314] on div "Print Receipt" at bounding box center [1453, 310] width 161 height 33
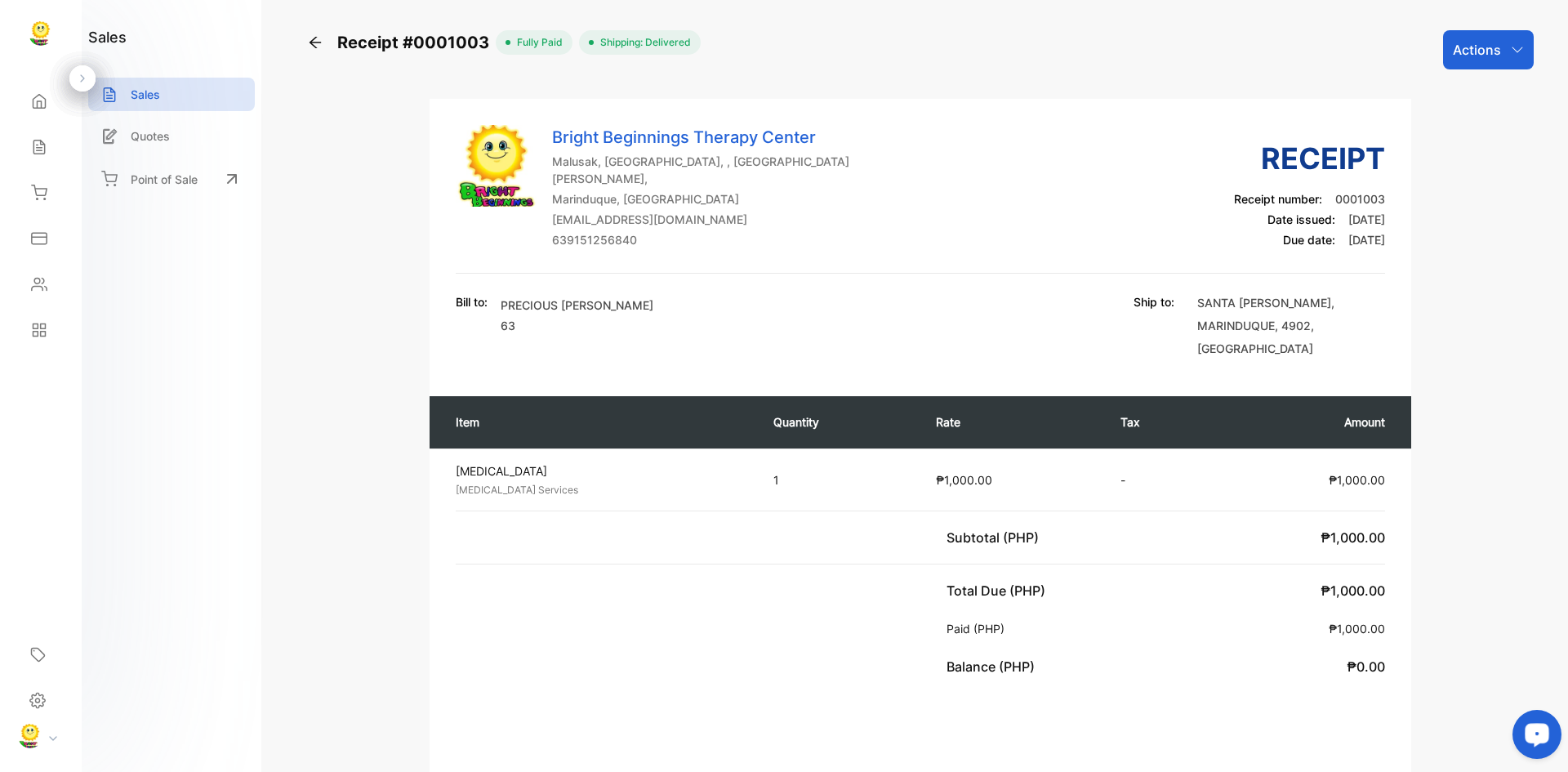
click at [1359, 263] on div "Bright Beginnings Therapy Center [GEOGRAPHIC_DATA], [GEOGRAPHIC_DATA], , [GEOGR…" at bounding box center [921, 243] width 982 height 235
drag, startPoint x: 299, startPoint y: 37, endPoint x: 308, endPoint y: 38, distance: 9.1
click at [305, 38] on div "Receipt #0001003 fully paid Shipping: Delivered Actions Bright Beginnings Thera…" at bounding box center [921, 563] width 1246 height 1067
click at [309, 38] on icon at bounding box center [315, 42] width 17 height 17
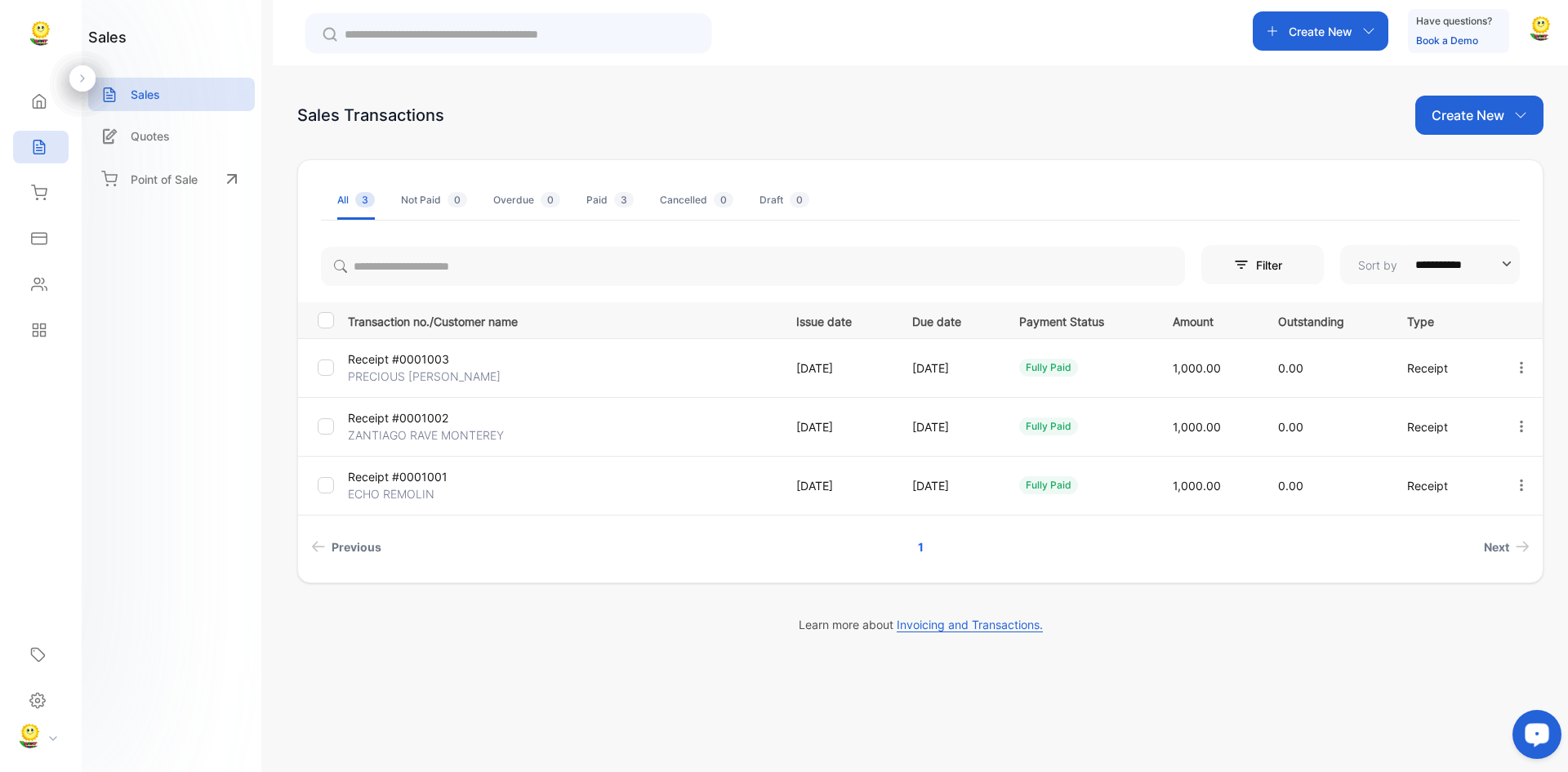
click at [37, 104] on icon at bounding box center [39, 101] width 13 height 14
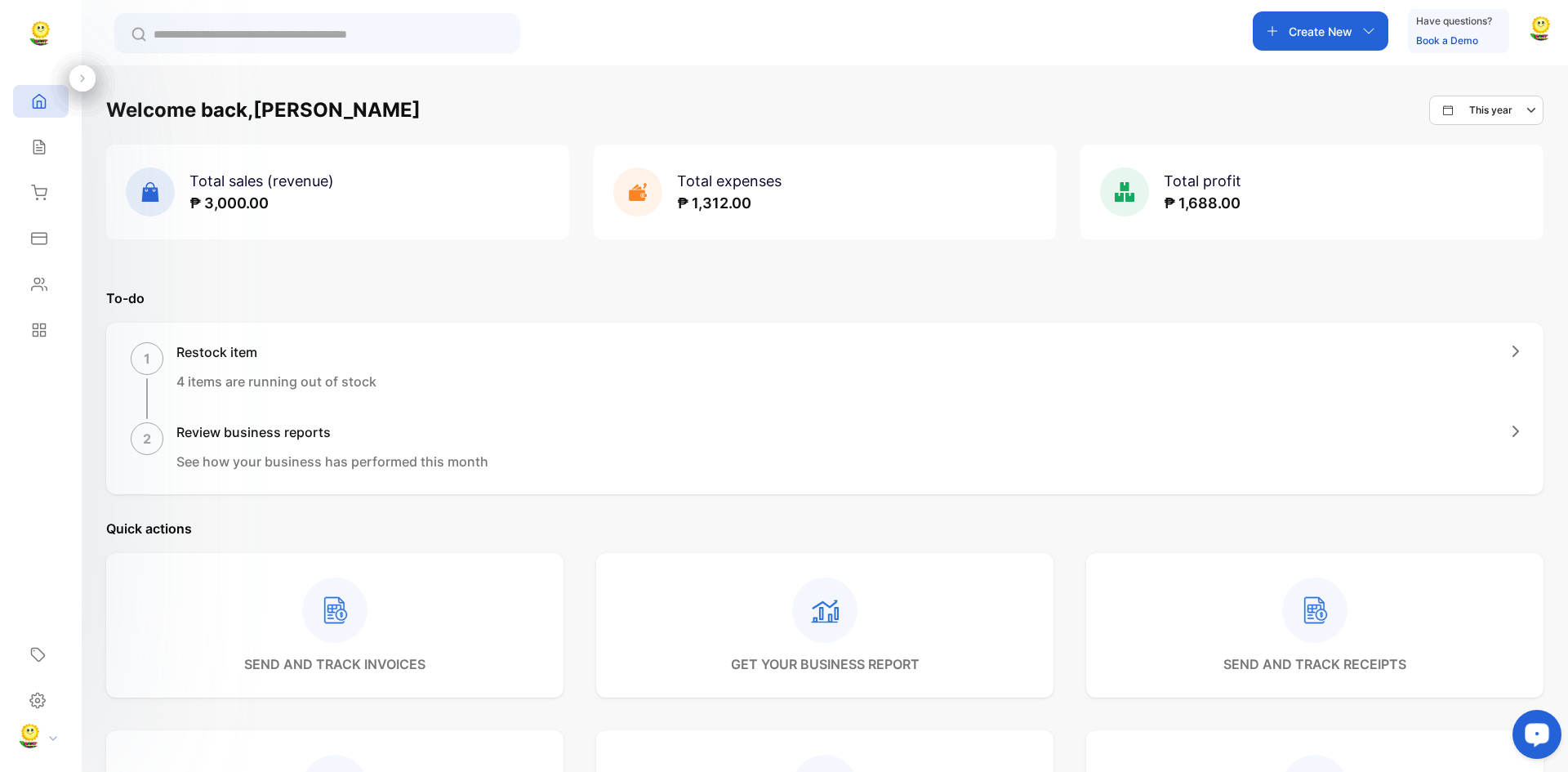
click at [778, 298] on p "To-do" at bounding box center [824, 298] width 1438 height 19
click at [40, 147] on icon at bounding box center [39, 147] width 17 height 17
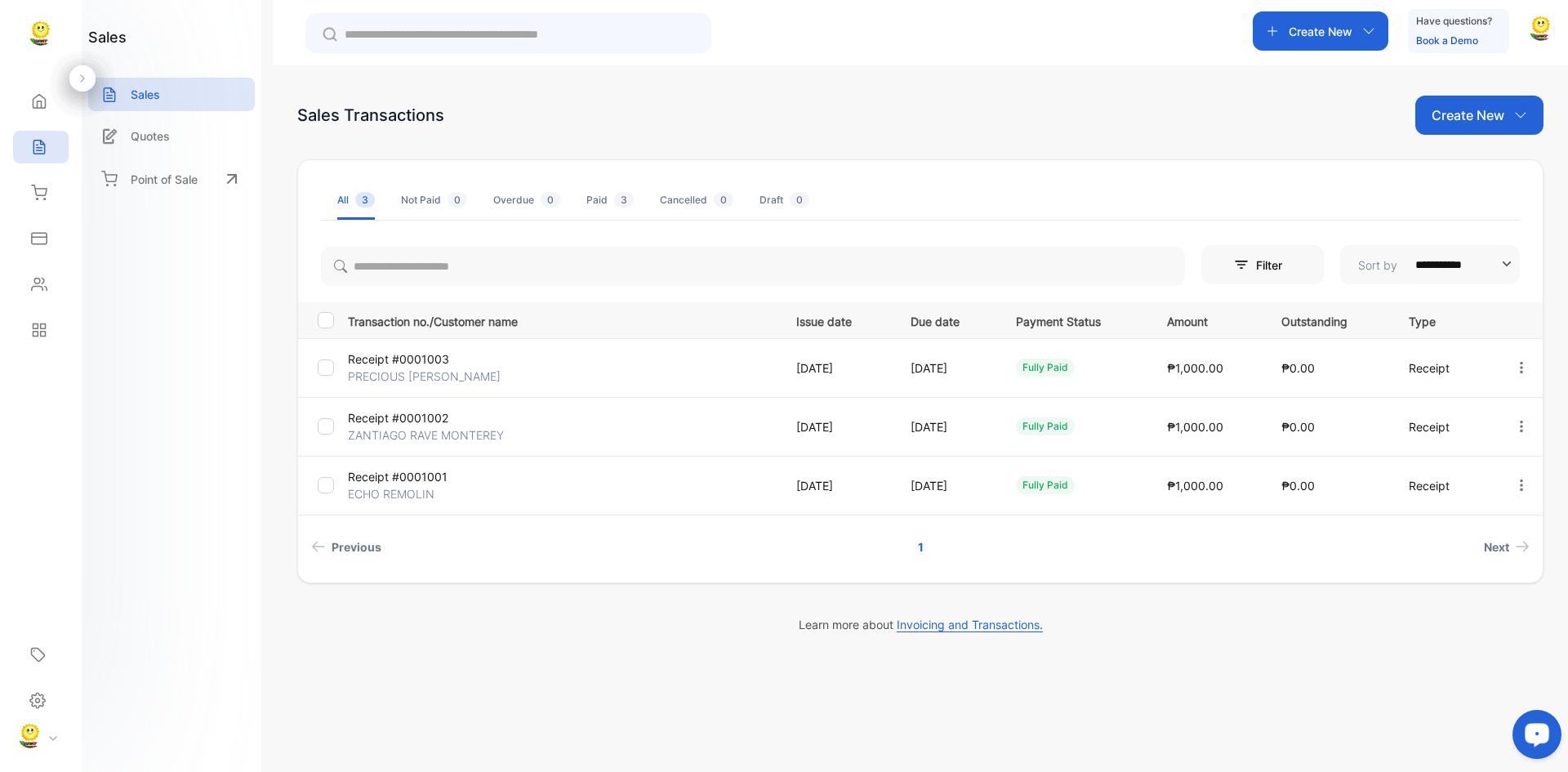
click at [465, 637] on div "**********" at bounding box center [921, 451] width 1296 height 772
click at [755, 687] on div "**********" at bounding box center [921, 451] width 1296 height 772
